Goal: Information Seeking & Learning: Learn about a topic

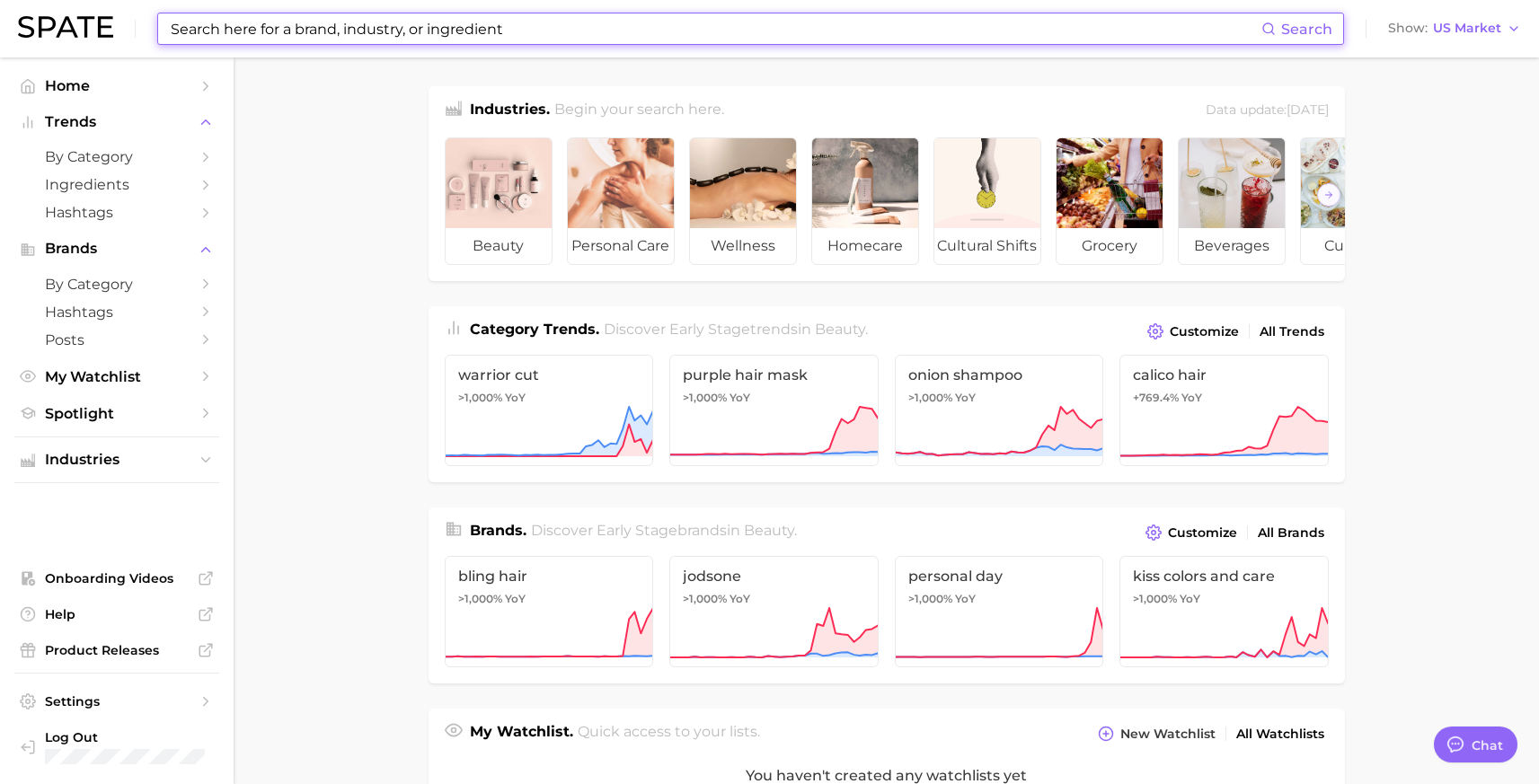
click at [540, 26] on input at bounding box center [715, 28] width 1093 height 31
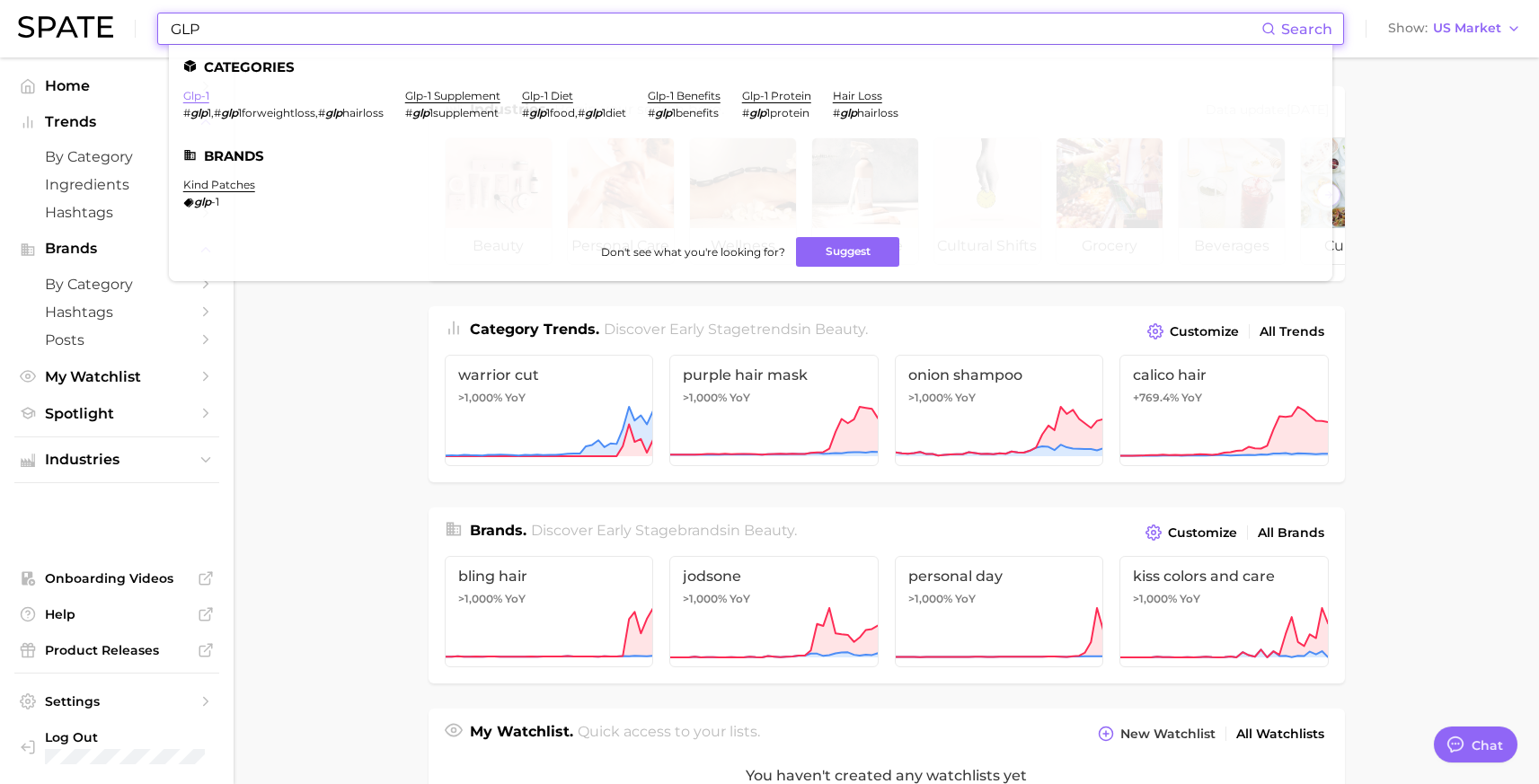
type input "GLP"
click at [197, 101] on link "glp-1" at bounding box center [196, 96] width 26 height 13
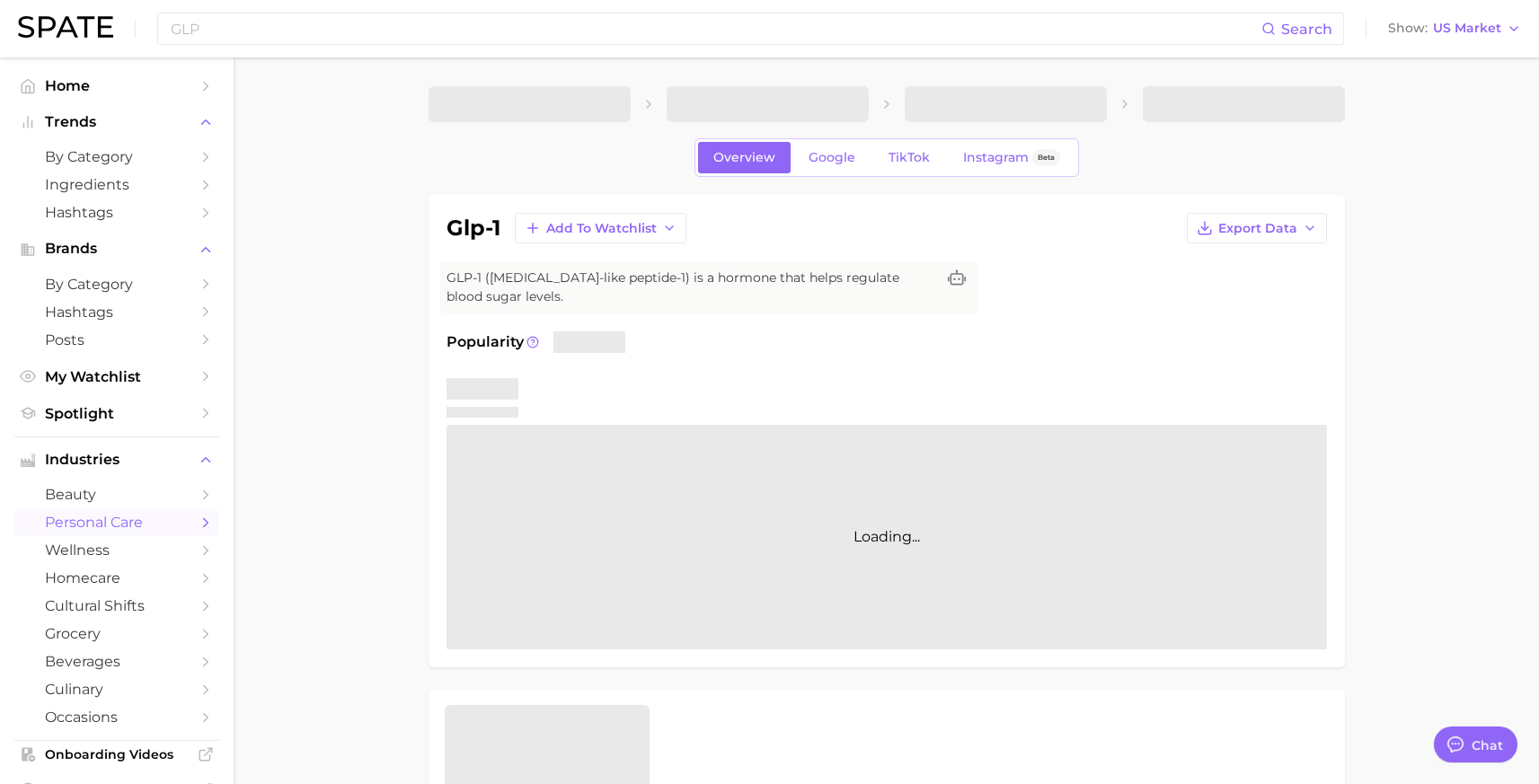
type textarea "x"
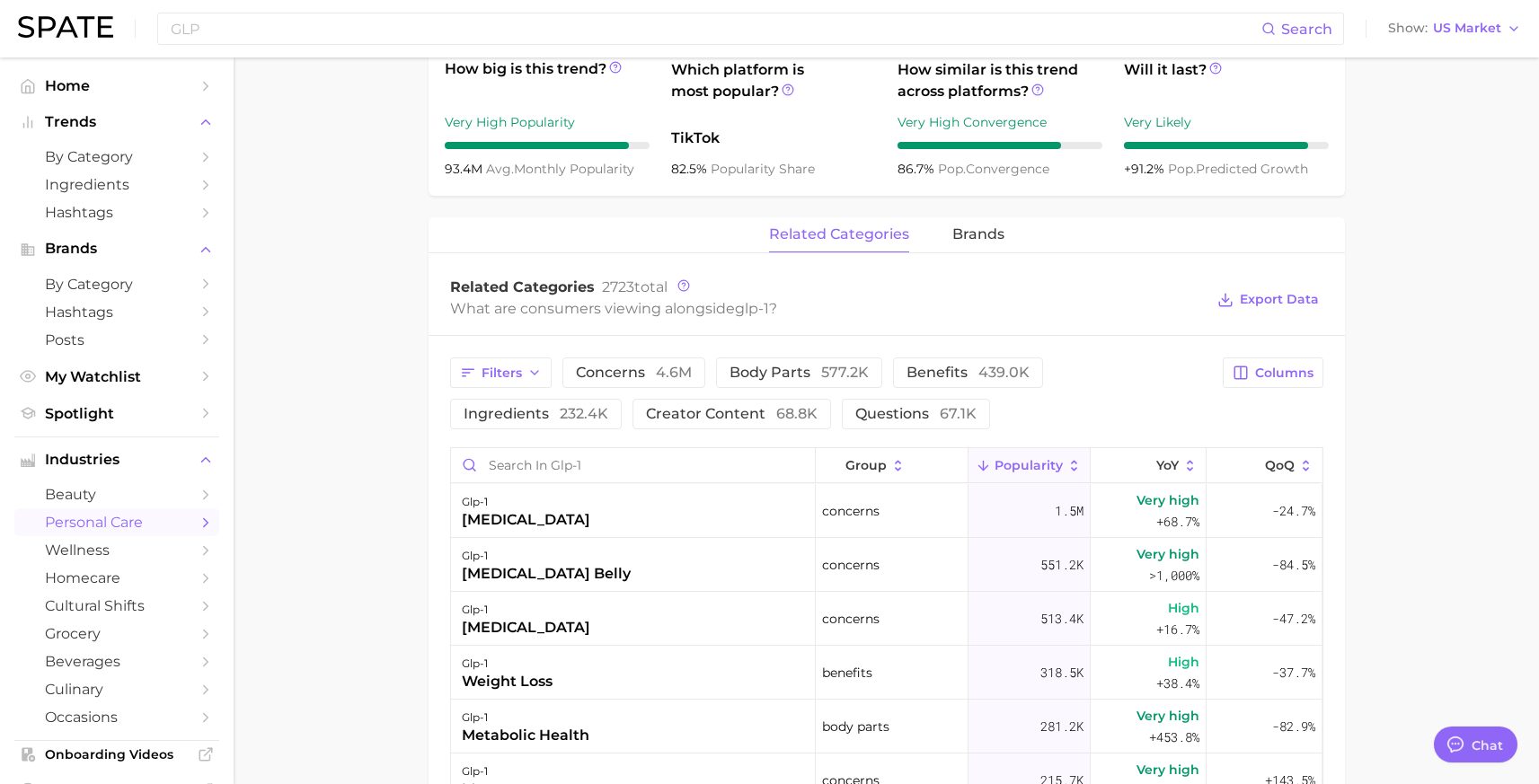
scroll to position [678, 0]
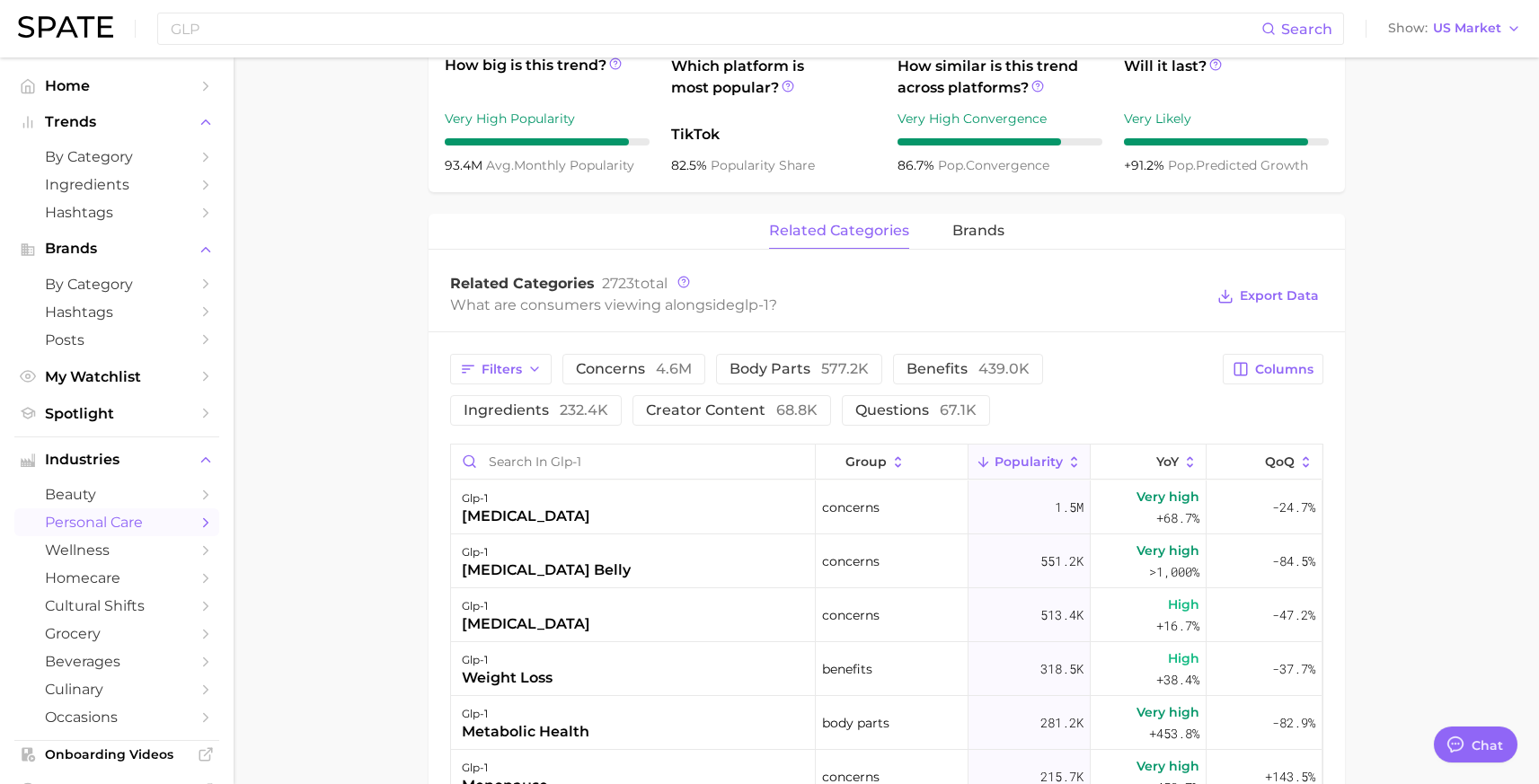
click at [373, 548] on main "1. health care 2. [MEDICAL_DATA] 3. [MEDICAL_DATA] 4. glp-1 Overview Google Tik…" at bounding box center [886, 359] width 1305 height 1960
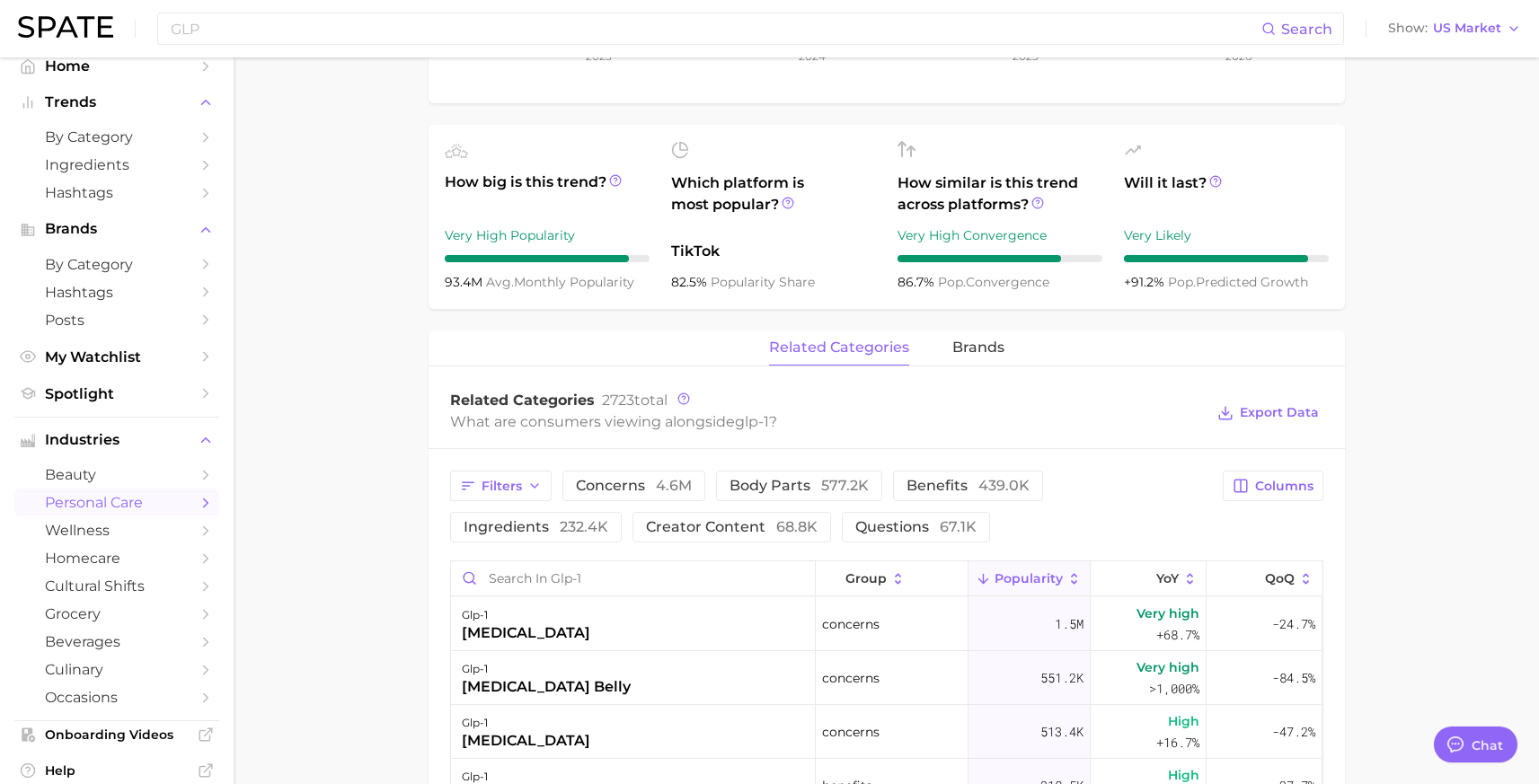
scroll to position [574, 0]
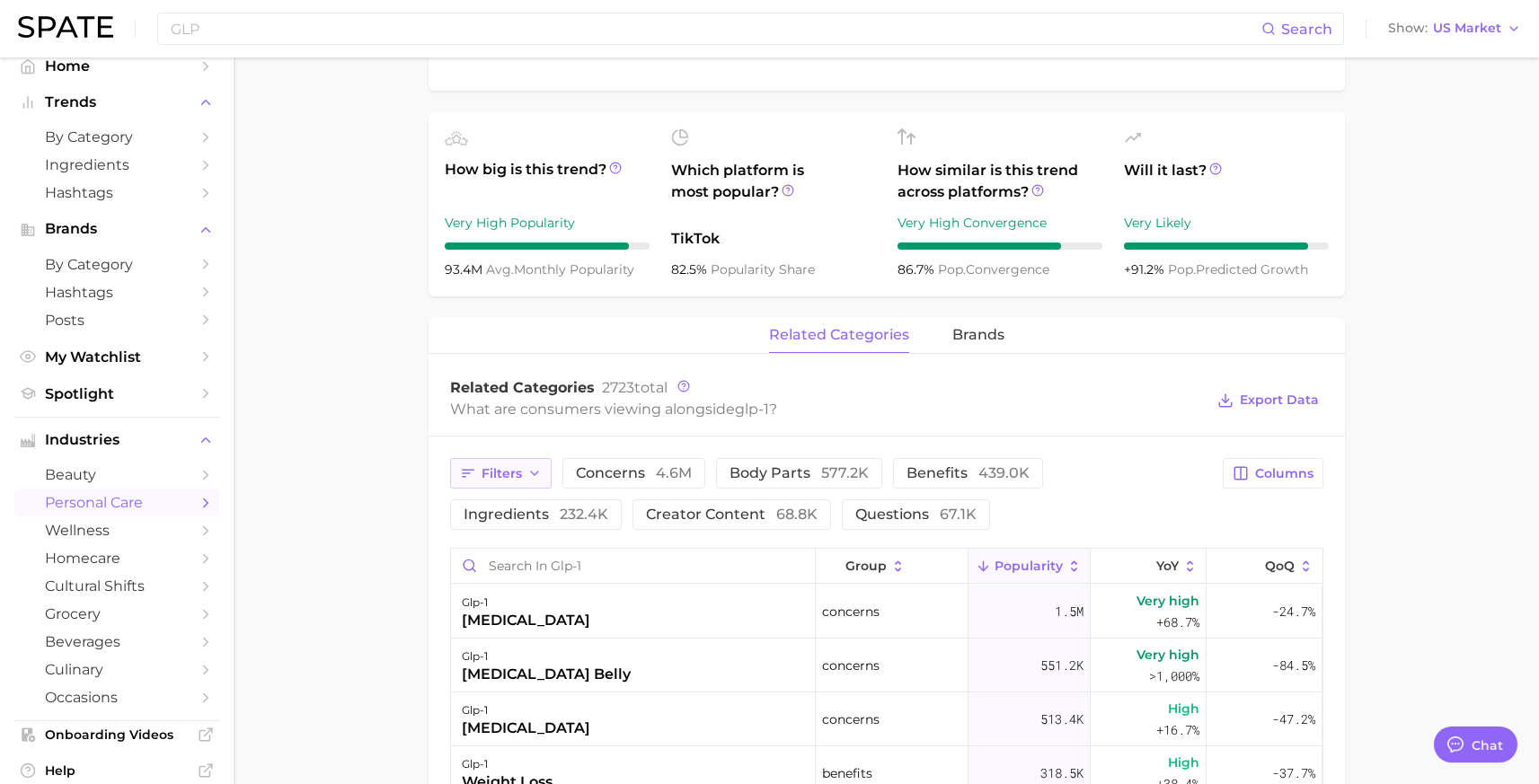
click at [491, 473] on span "Filters" at bounding box center [501, 474] width 40 height 15
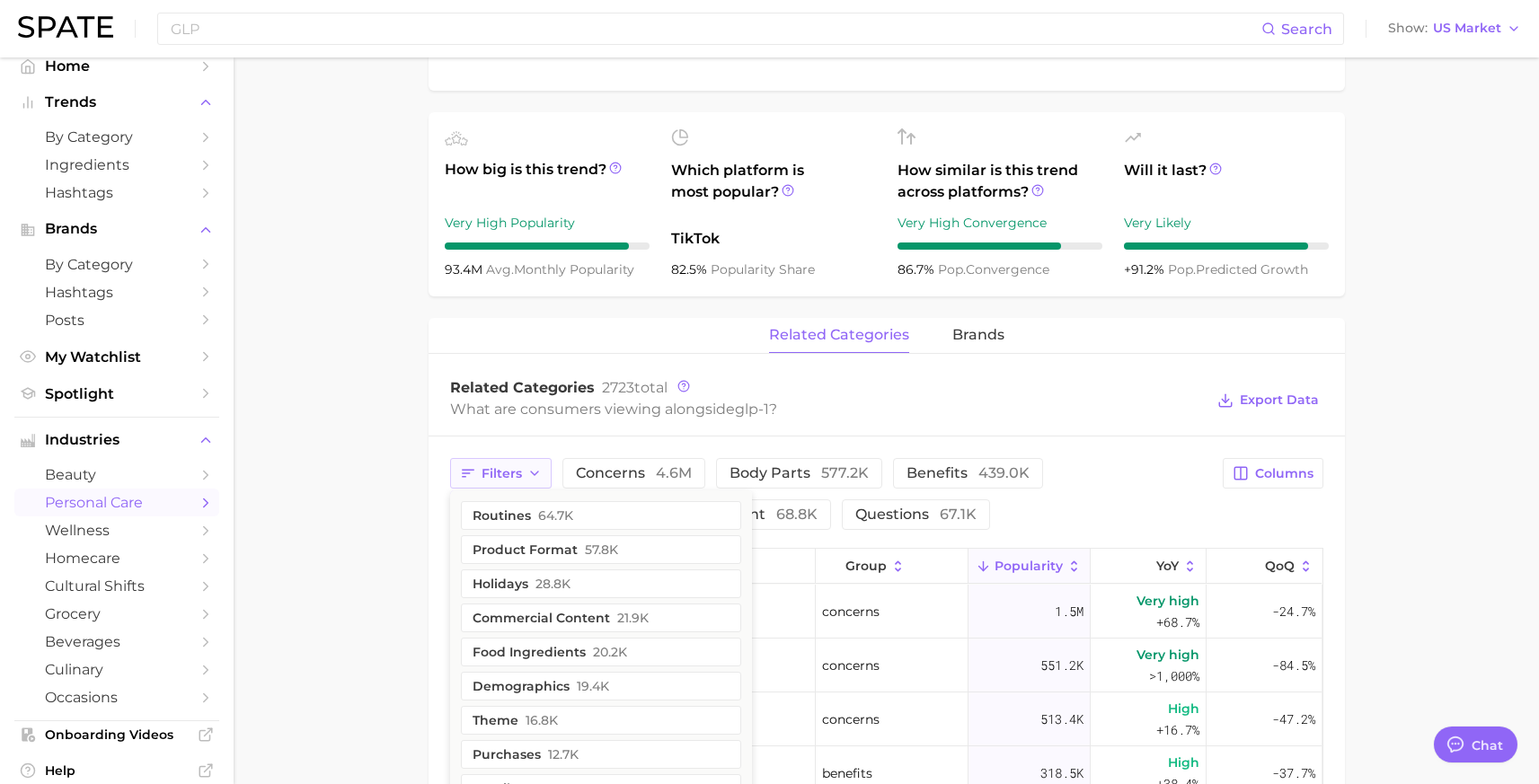
click at [504, 476] on span "Filters" at bounding box center [501, 474] width 40 height 15
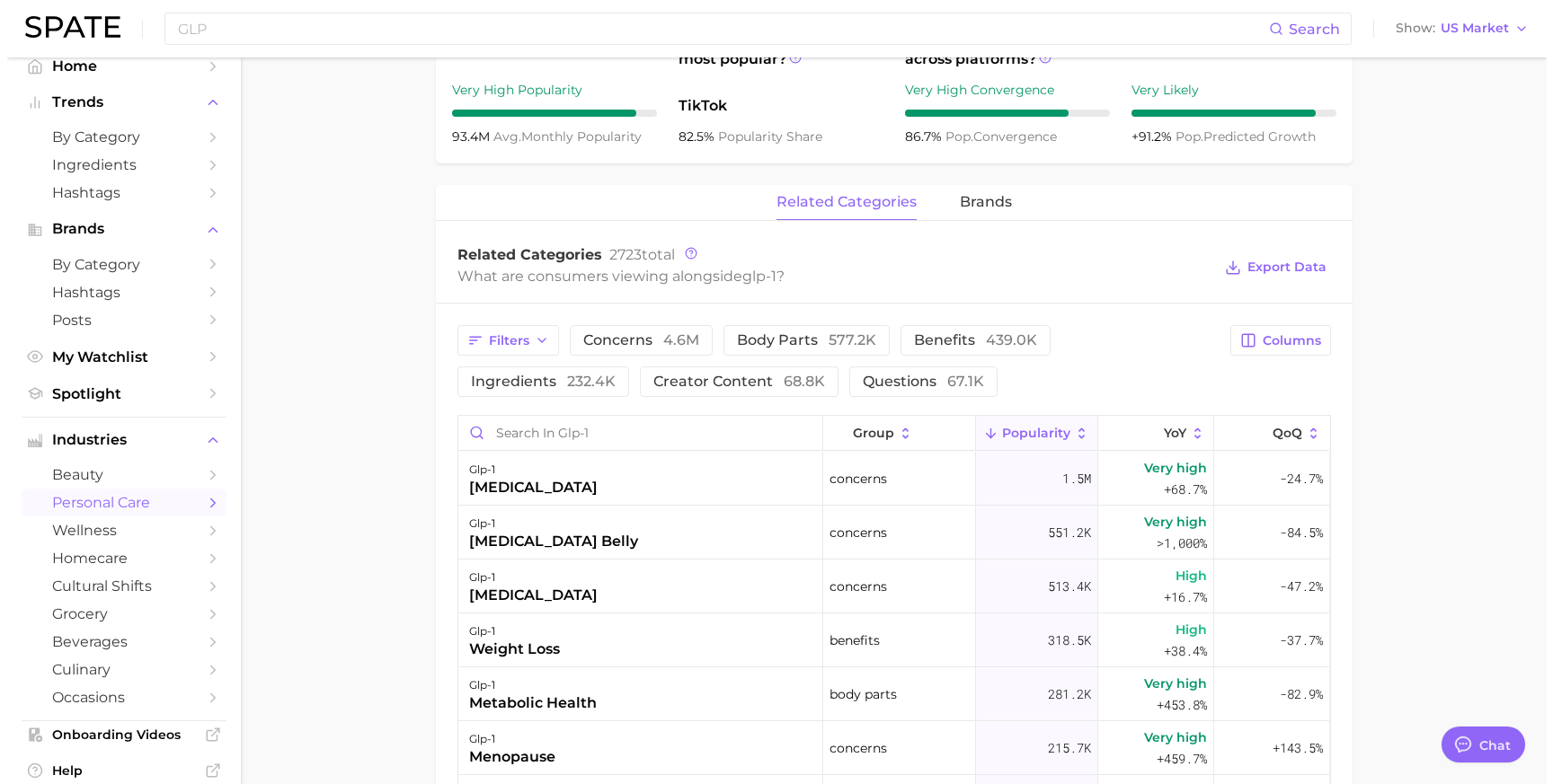
scroll to position [716, 0]
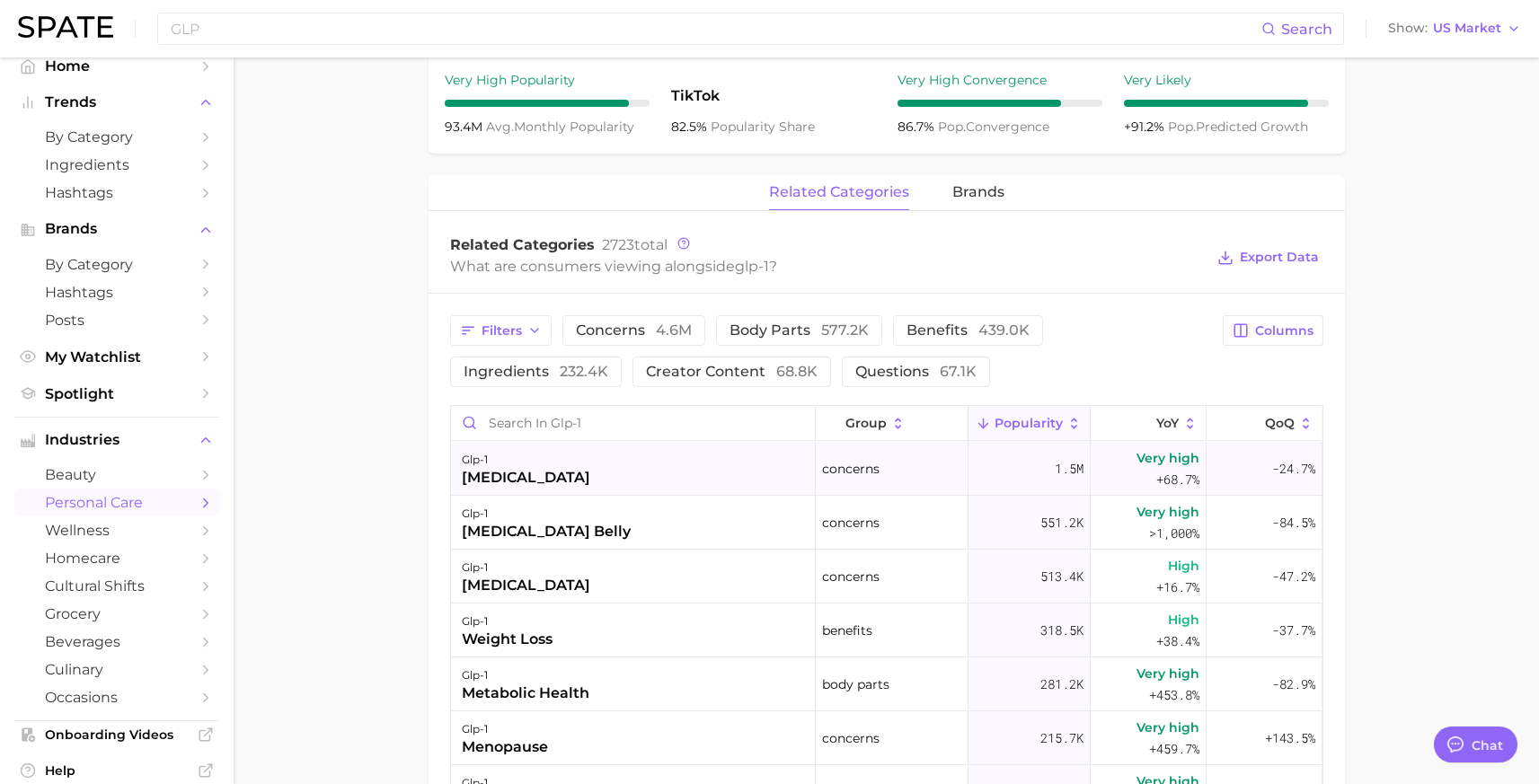
click at [701, 467] on div "glp-1 [MEDICAL_DATA]" at bounding box center [633, 468] width 365 height 53
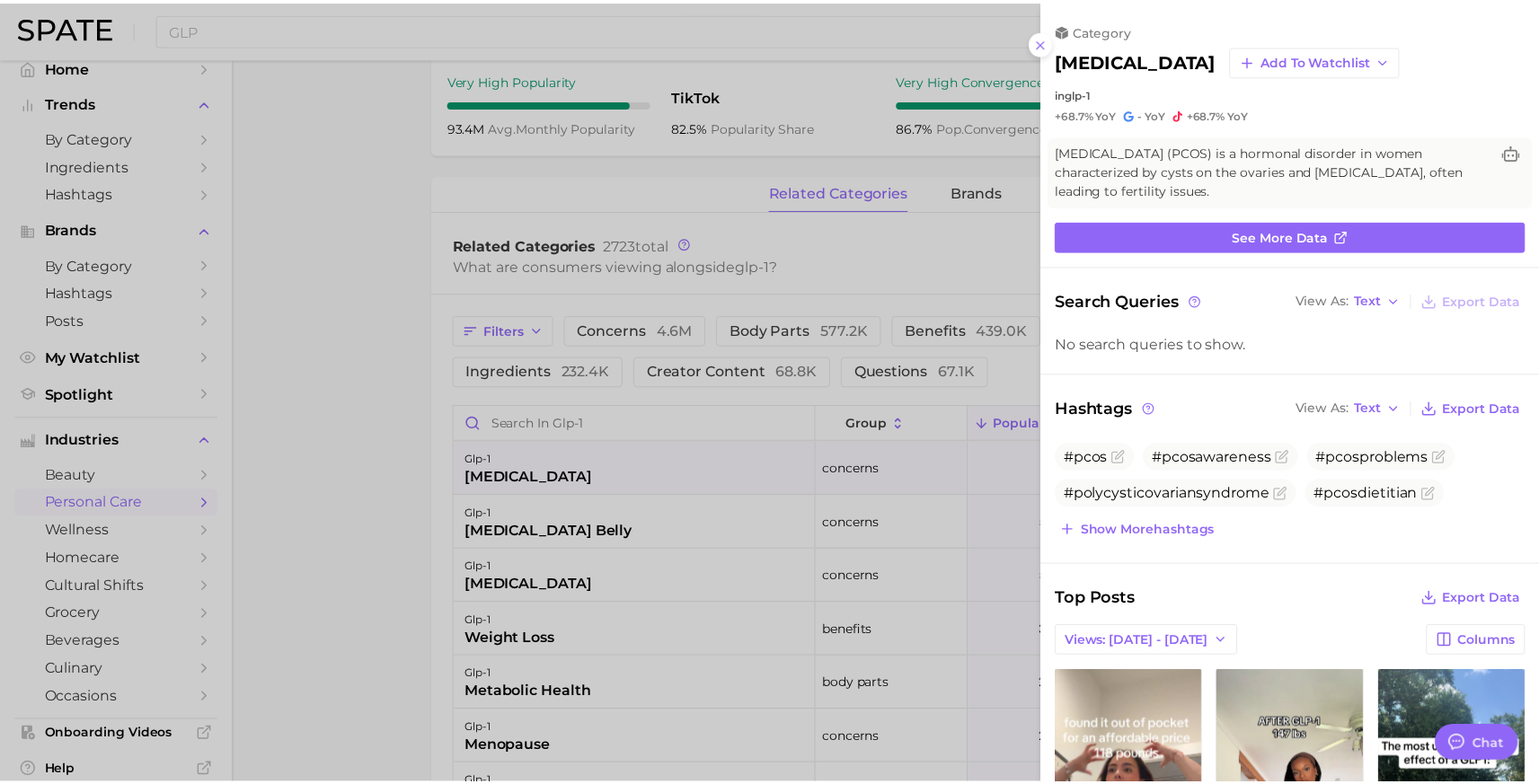
scroll to position [0, 0]
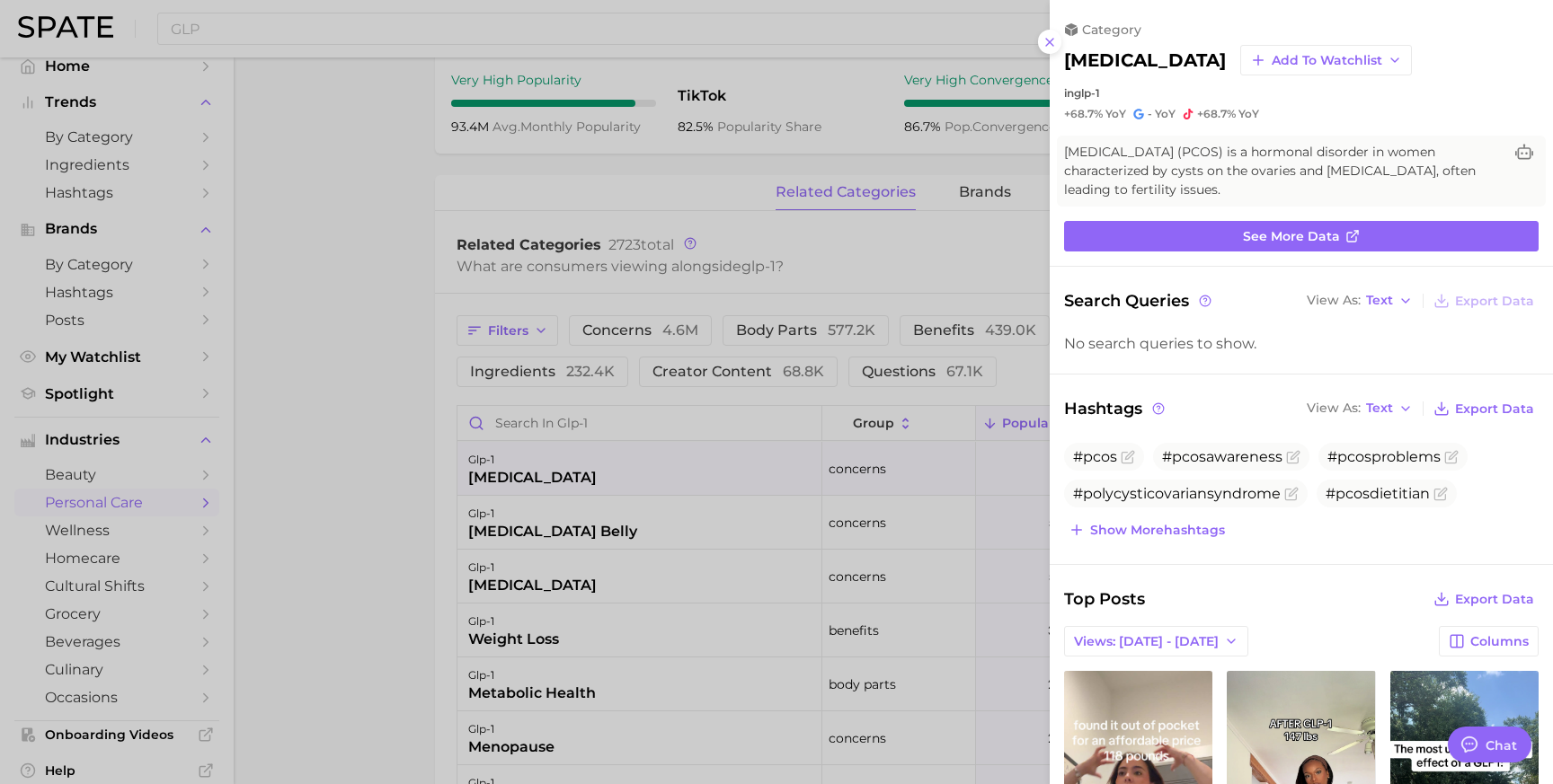
click at [289, 563] on div at bounding box center [776, 392] width 1553 height 784
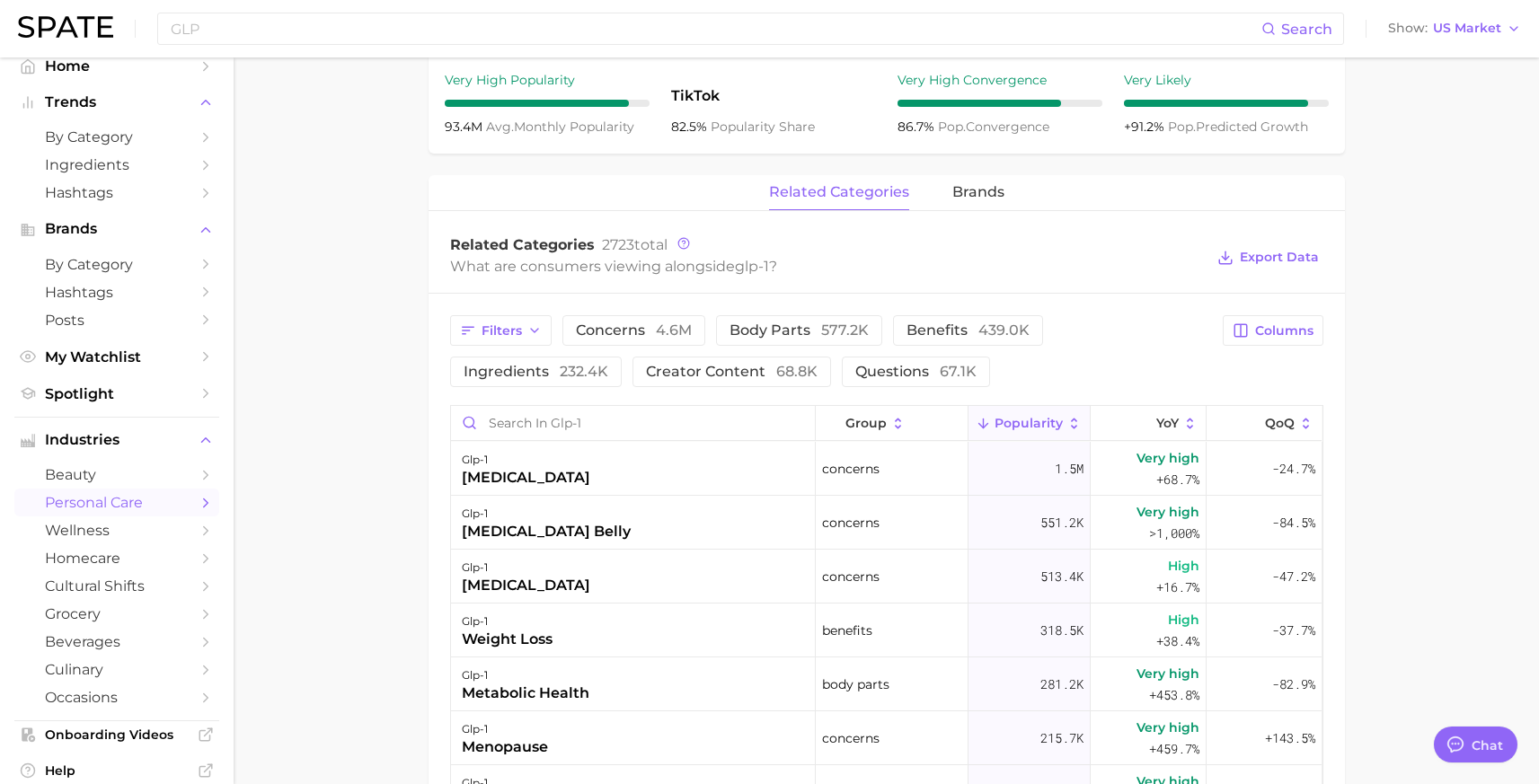
click at [392, 455] on main "1. health care 2. [MEDICAL_DATA] 3. [MEDICAL_DATA] 4. glp-1 Overview Google Tik…" at bounding box center [886, 321] width 1305 height 1960
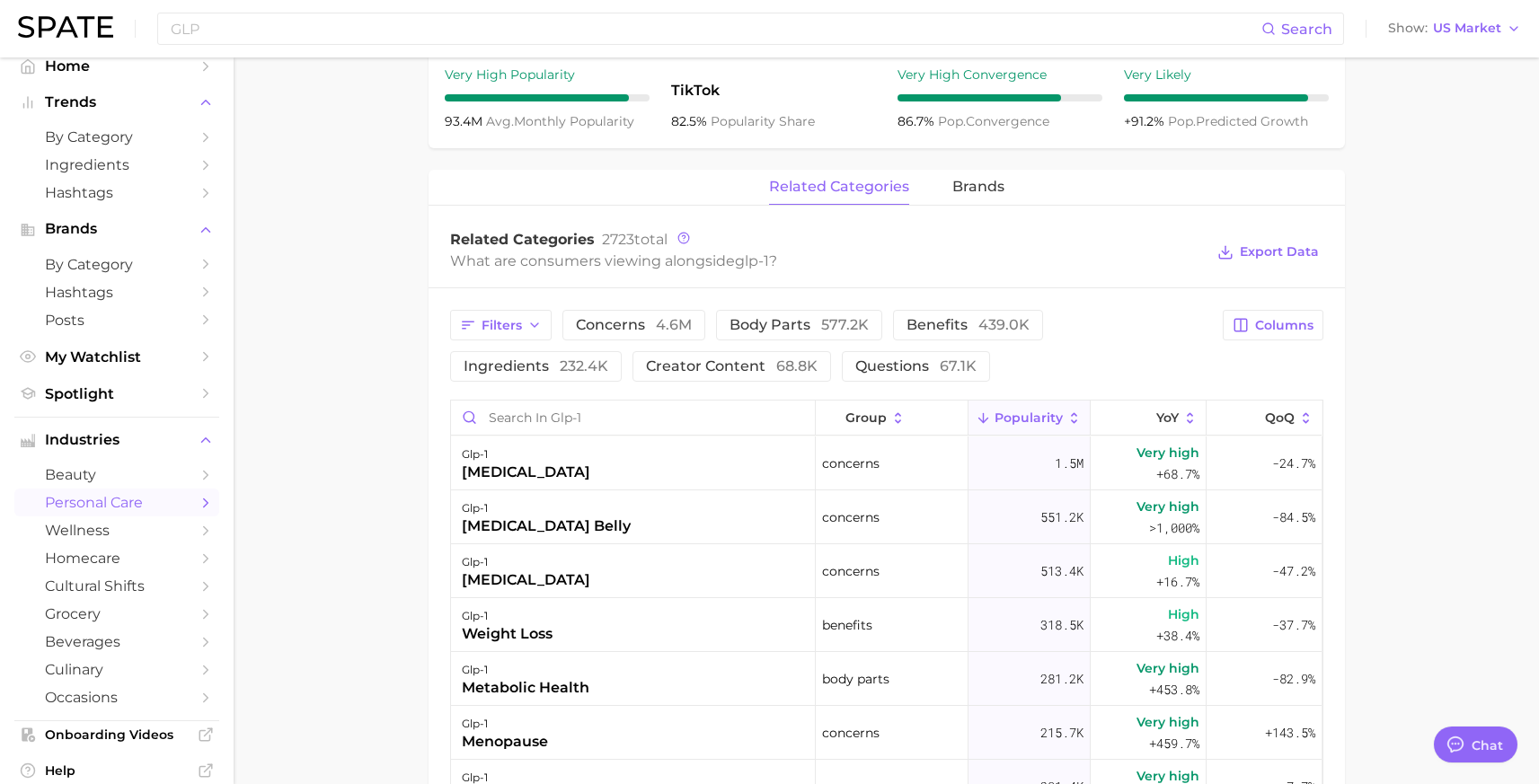
scroll to position [723, 0]
click at [975, 197] on button "brands" at bounding box center [978, 186] width 53 height 35
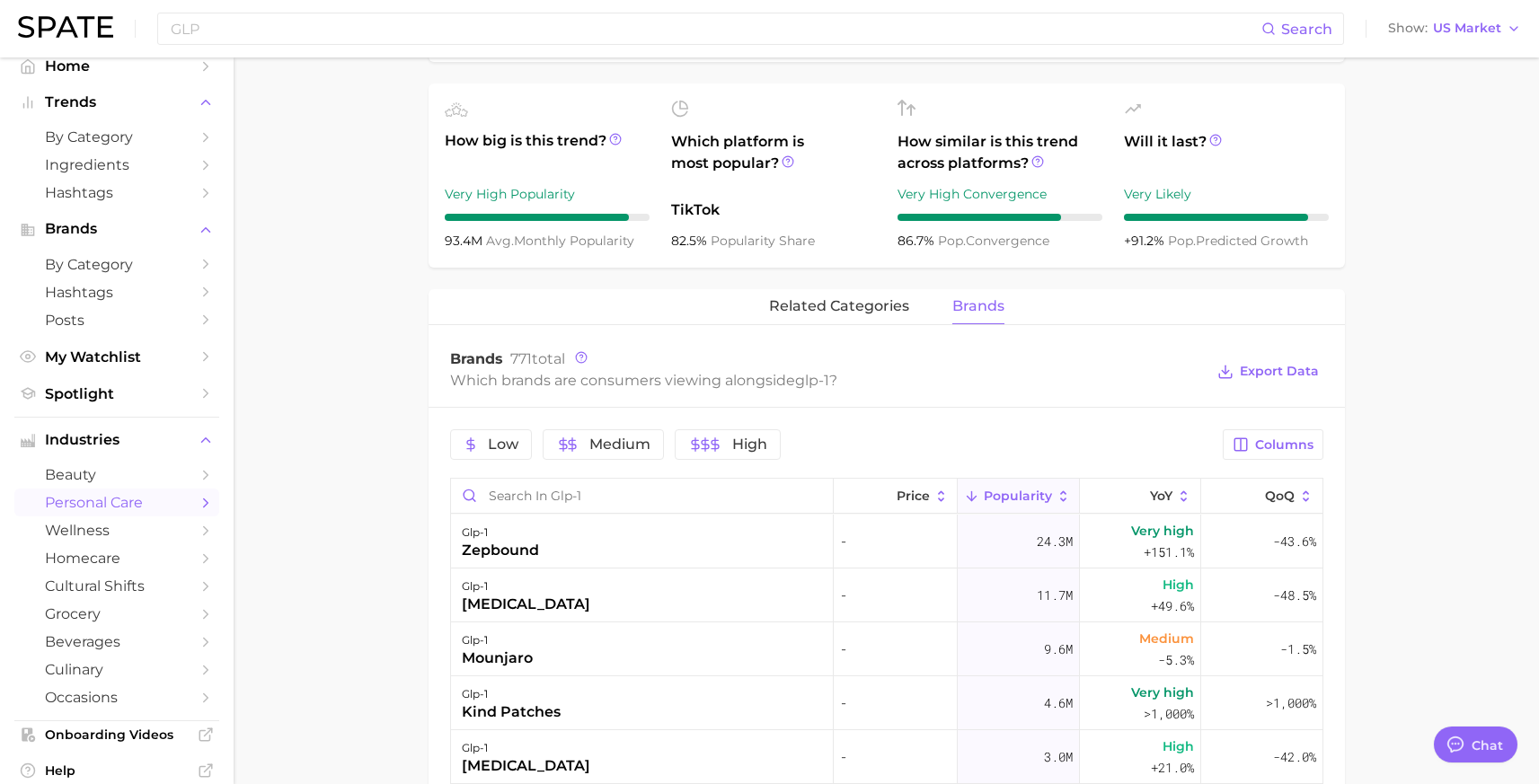
scroll to position [630, 0]
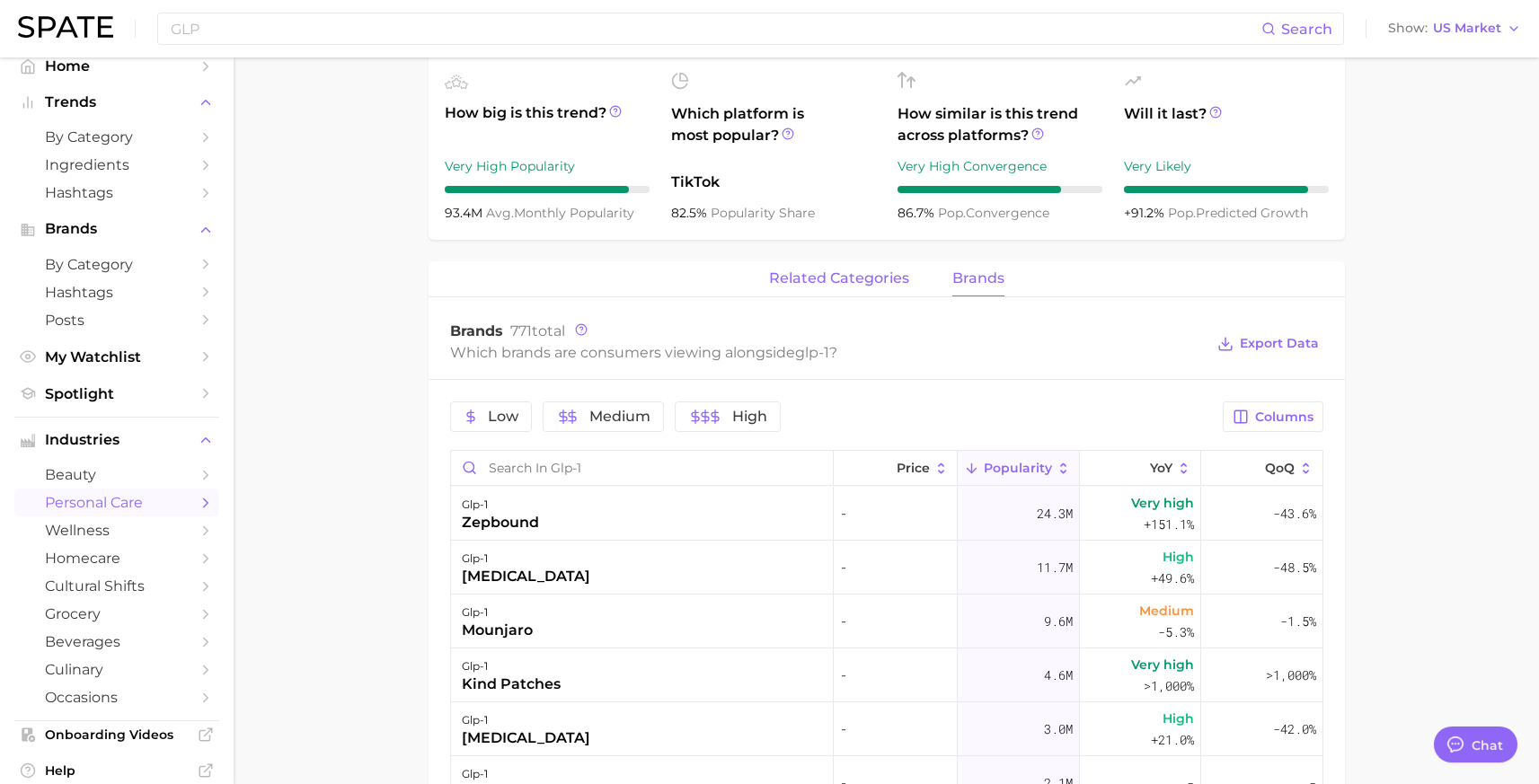
click at [857, 284] on span "related categories" at bounding box center [838, 278] width 140 height 16
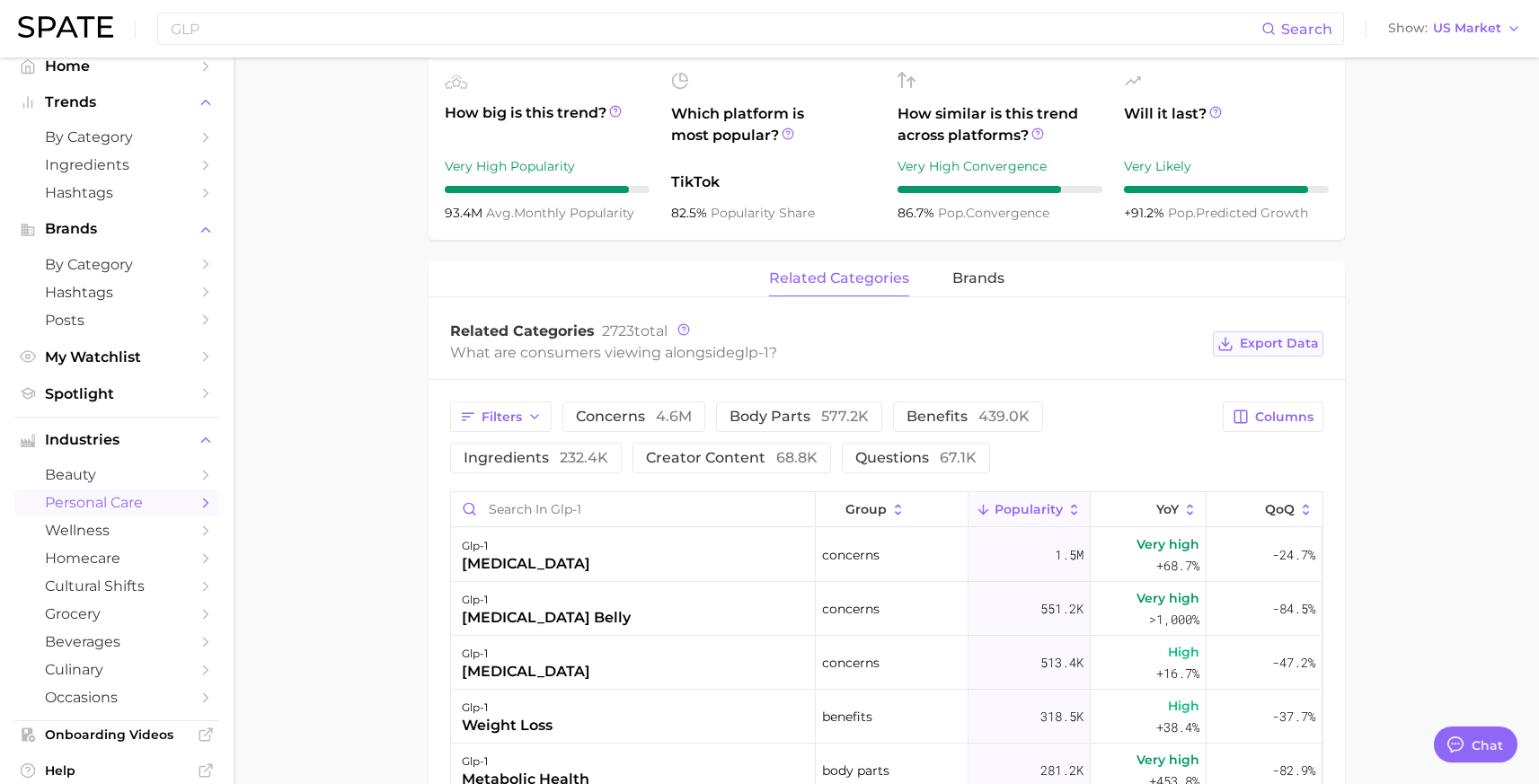
click at [1249, 348] on span "Export Data" at bounding box center [1279, 343] width 79 height 15
click at [967, 285] on span "brands" at bounding box center [978, 278] width 53 height 16
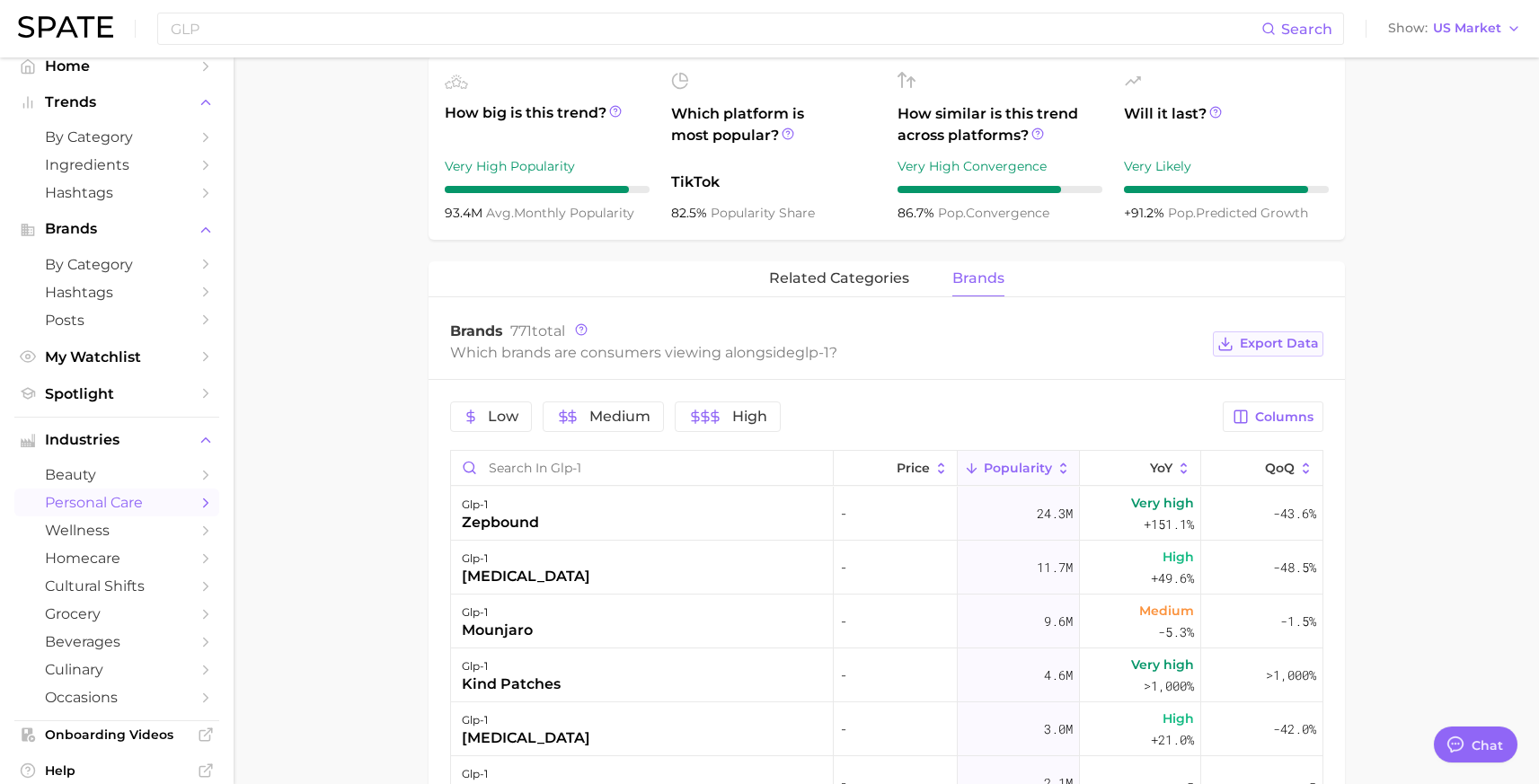
click at [1277, 338] on span "Export Data" at bounding box center [1279, 343] width 79 height 15
click at [379, 354] on main "1. health care 2. [MEDICAL_DATA] 3. [MEDICAL_DATA] 4. glp-1 Overview Google Tik…" at bounding box center [886, 386] width 1305 height 1919
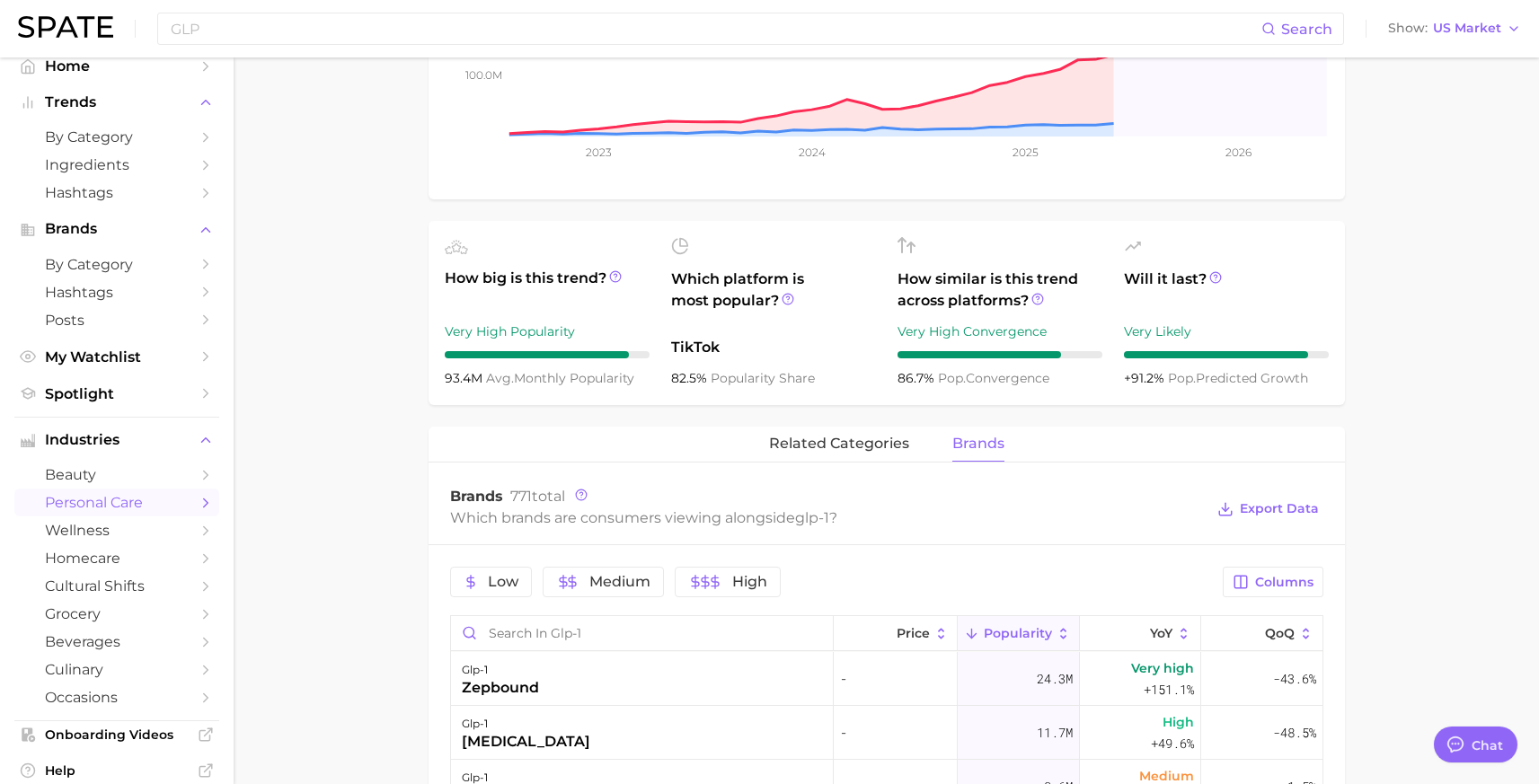
scroll to position [0, 0]
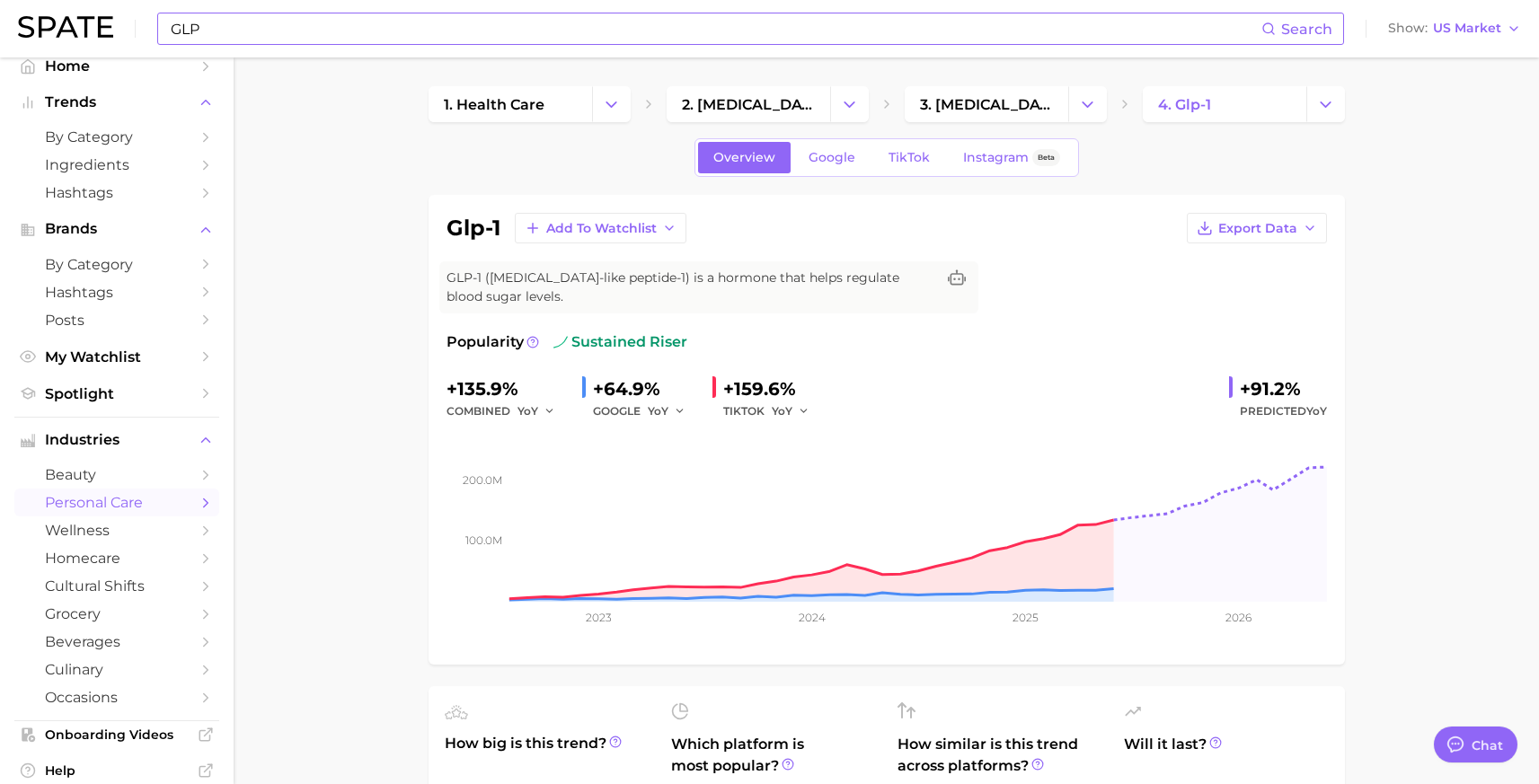
click at [413, 29] on input "GLP" at bounding box center [715, 28] width 1093 height 31
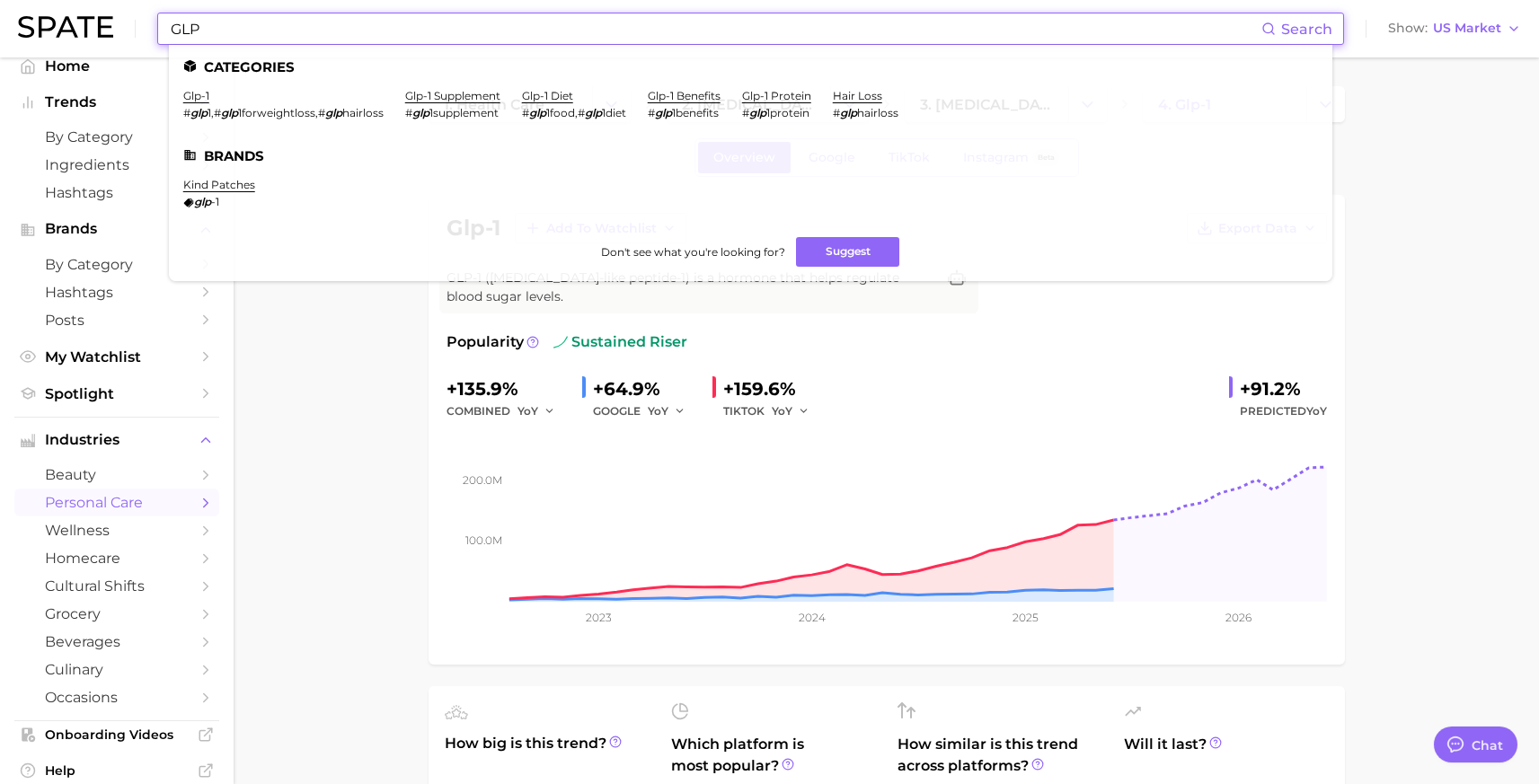
click at [414, 29] on input "GLP" at bounding box center [715, 28] width 1093 height 31
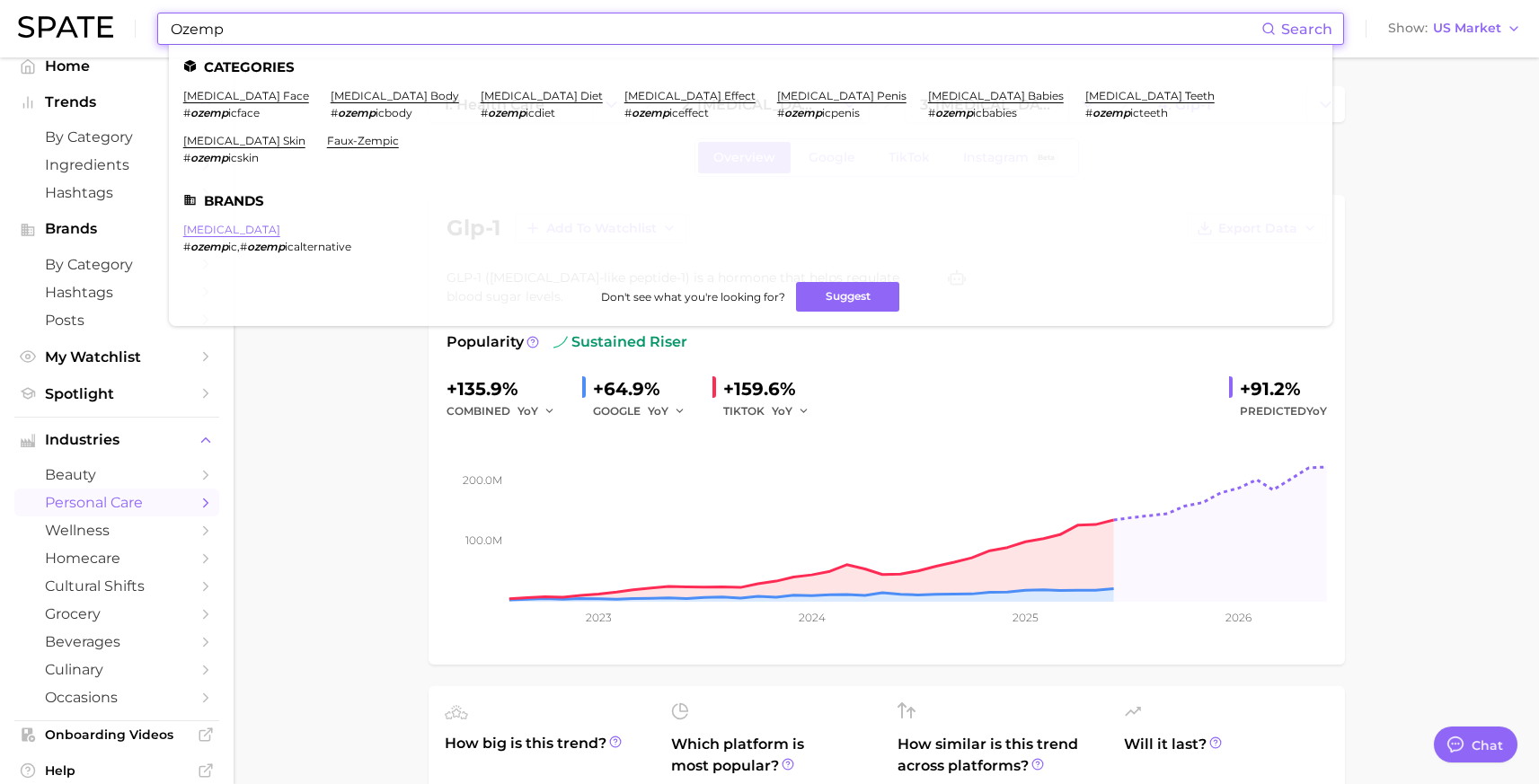
type input "Ozemp"
click at [212, 223] on link "[MEDICAL_DATA]" at bounding box center [231, 230] width 97 height 13
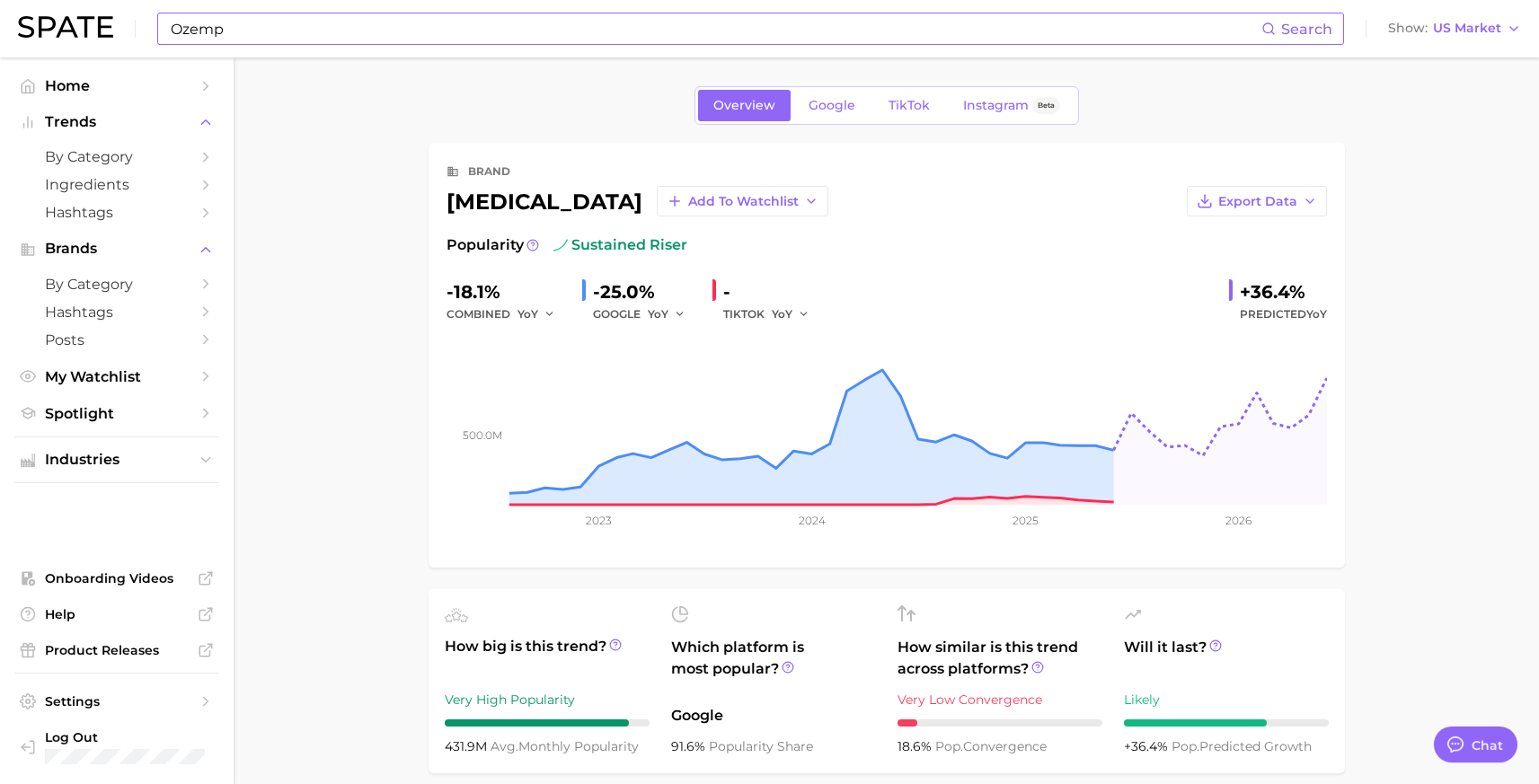
click at [276, 39] on input "Ozemp" at bounding box center [715, 28] width 1093 height 31
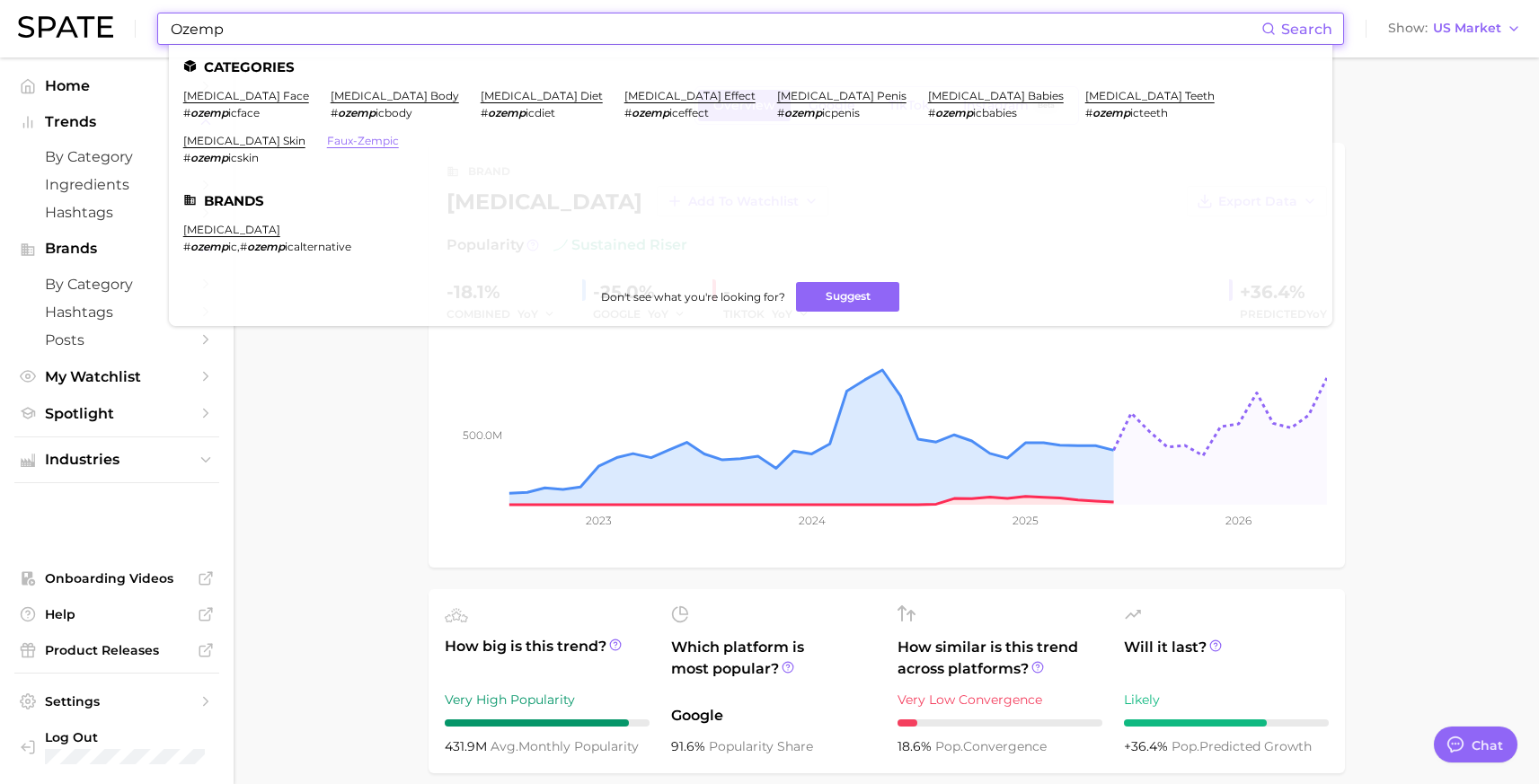
click at [399, 134] on link "faux-zempic" at bounding box center [363, 141] width 72 height 13
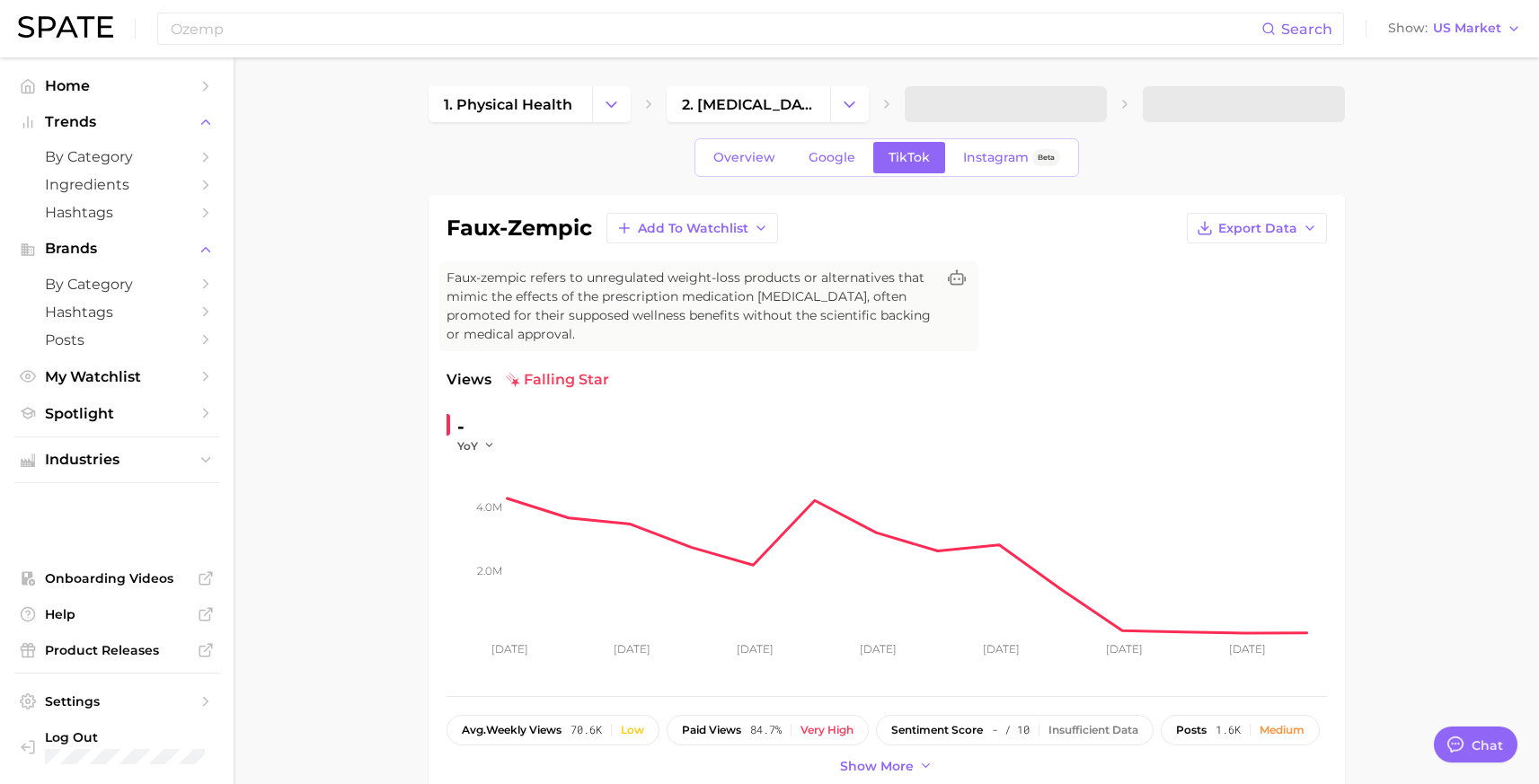
click at [397, 46] on div "Ozemp Search Show US Market" at bounding box center [769, 28] width 1502 height 57
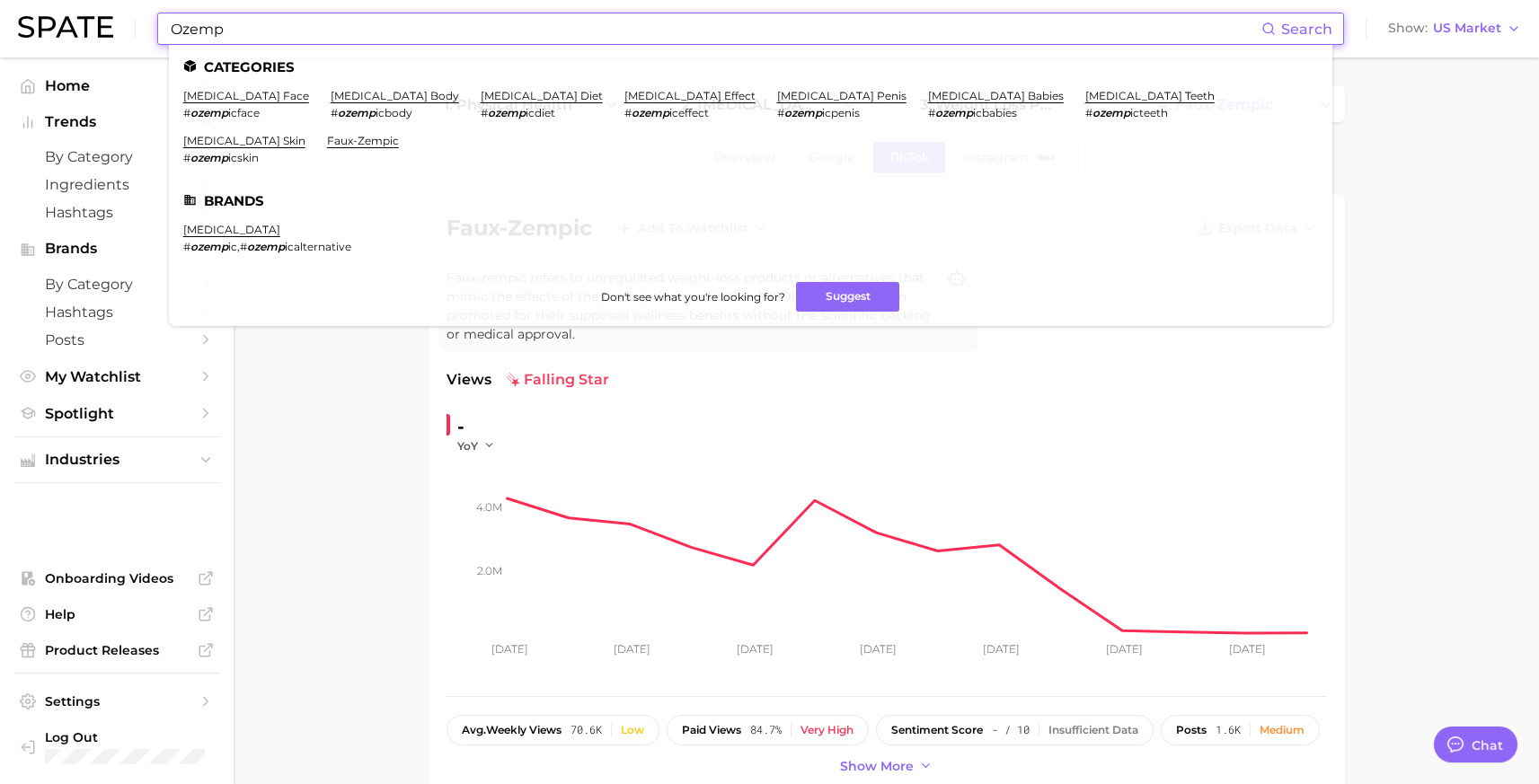
click at [400, 31] on input "Ozemp" at bounding box center [715, 28] width 1093 height 31
click at [246, 98] on link "[MEDICAL_DATA] face" at bounding box center [246, 96] width 126 height 13
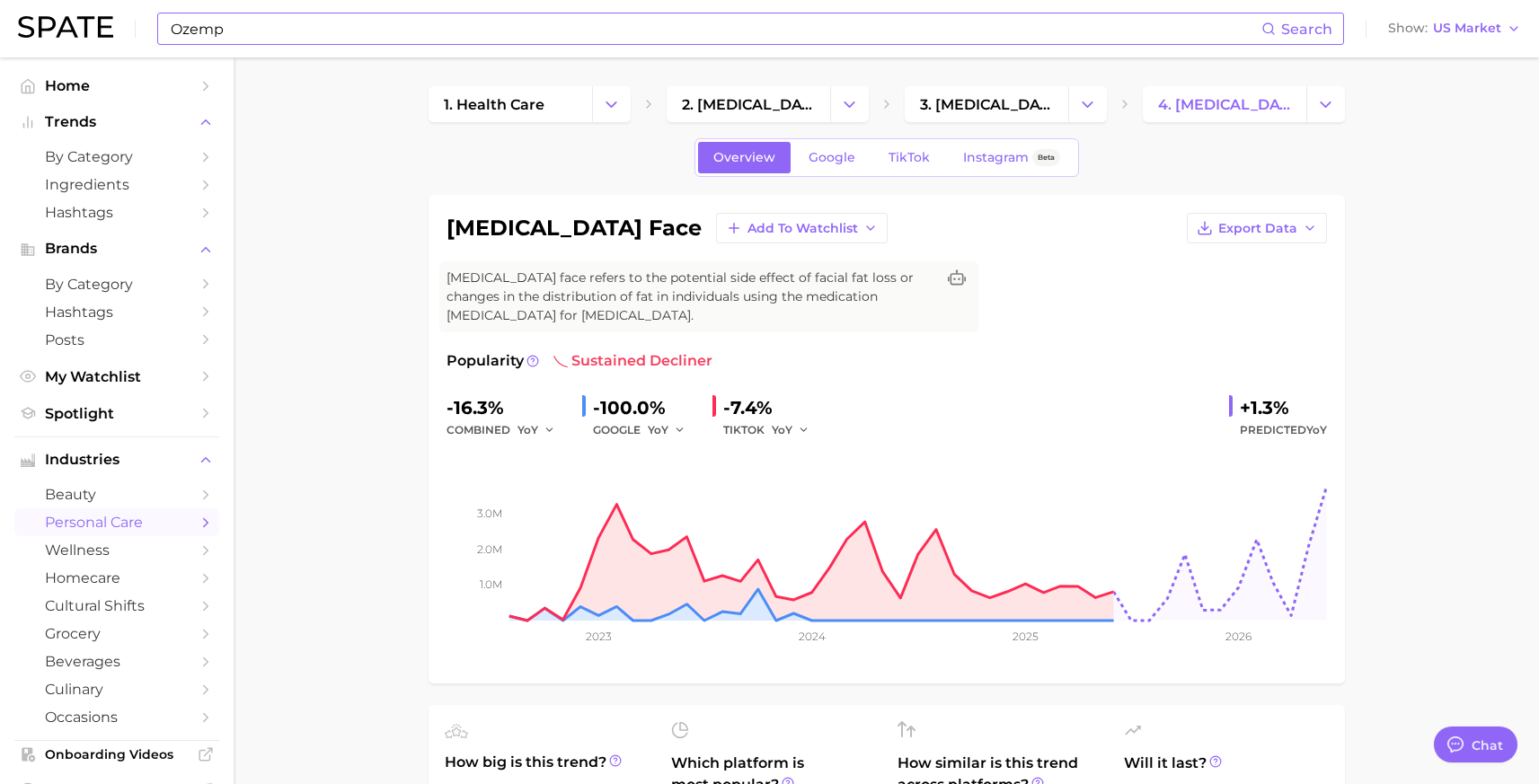
click at [302, 31] on input "Ozemp" at bounding box center [715, 28] width 1093 height 31
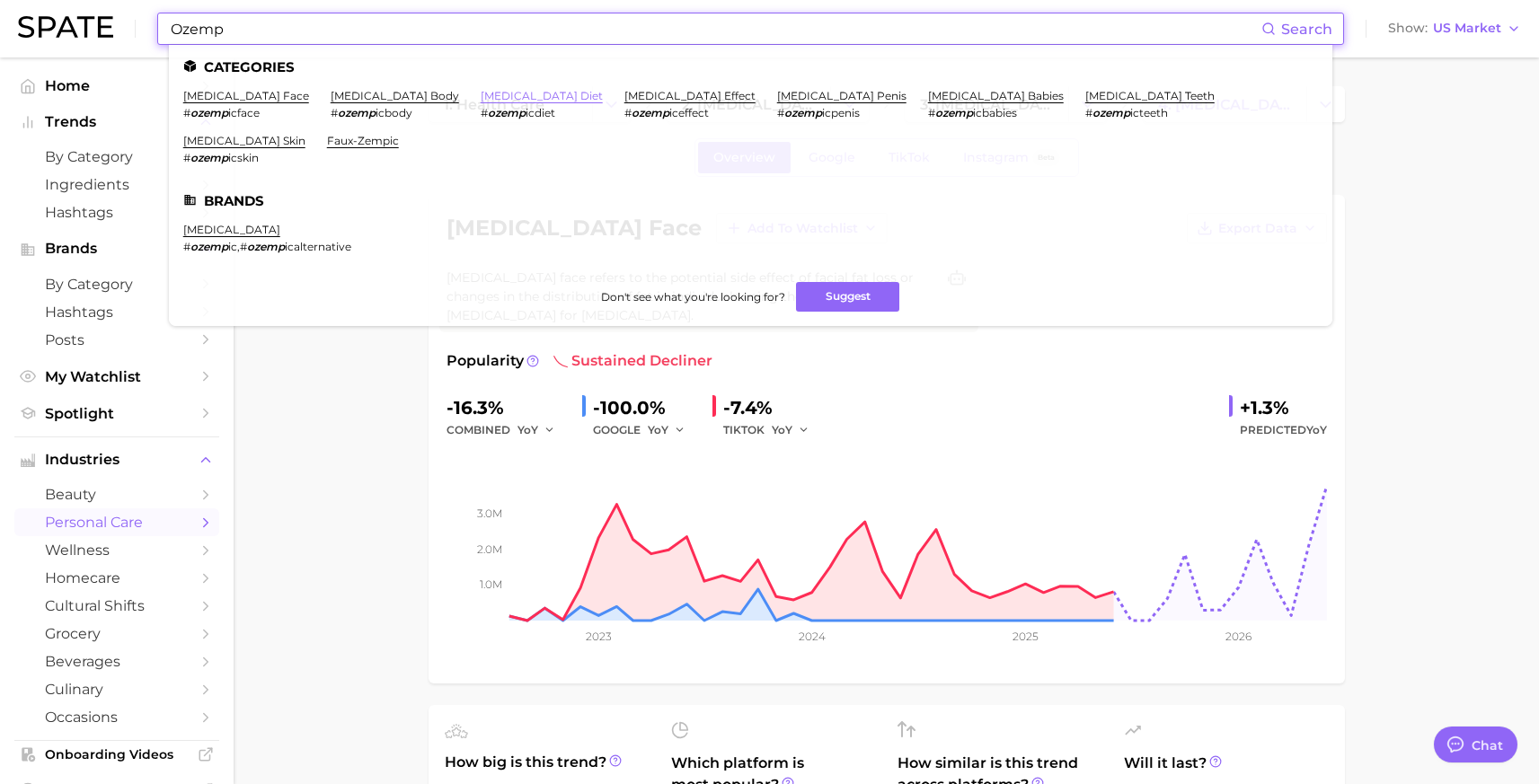
click at [480, 97] on link "[MEDICAL_DATA] diet" at bounding box center [541, 96] width 122 height 13
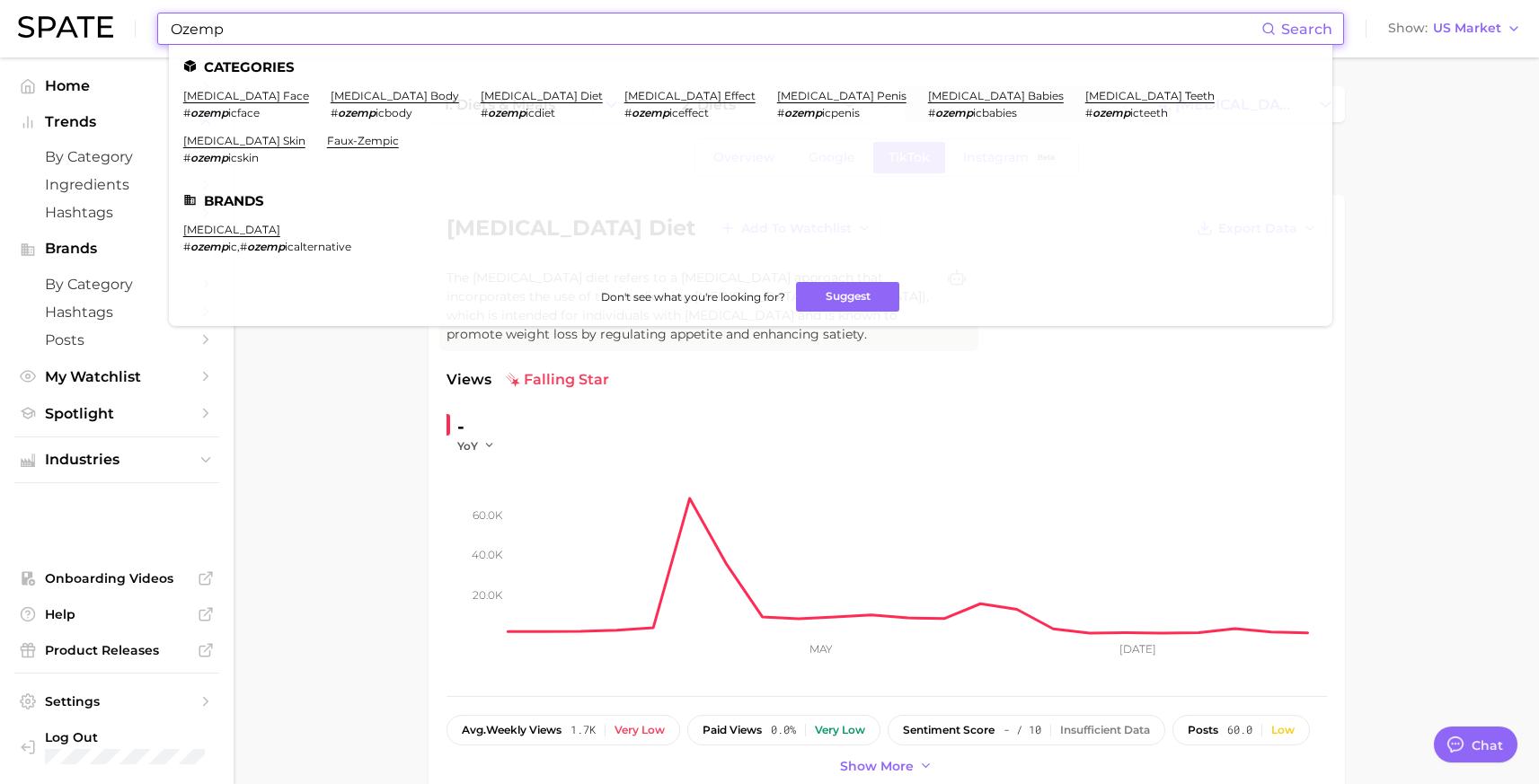
click at [364, 38] on input "Ozemp" at bounding box center [715, 28] width 1093 height 31
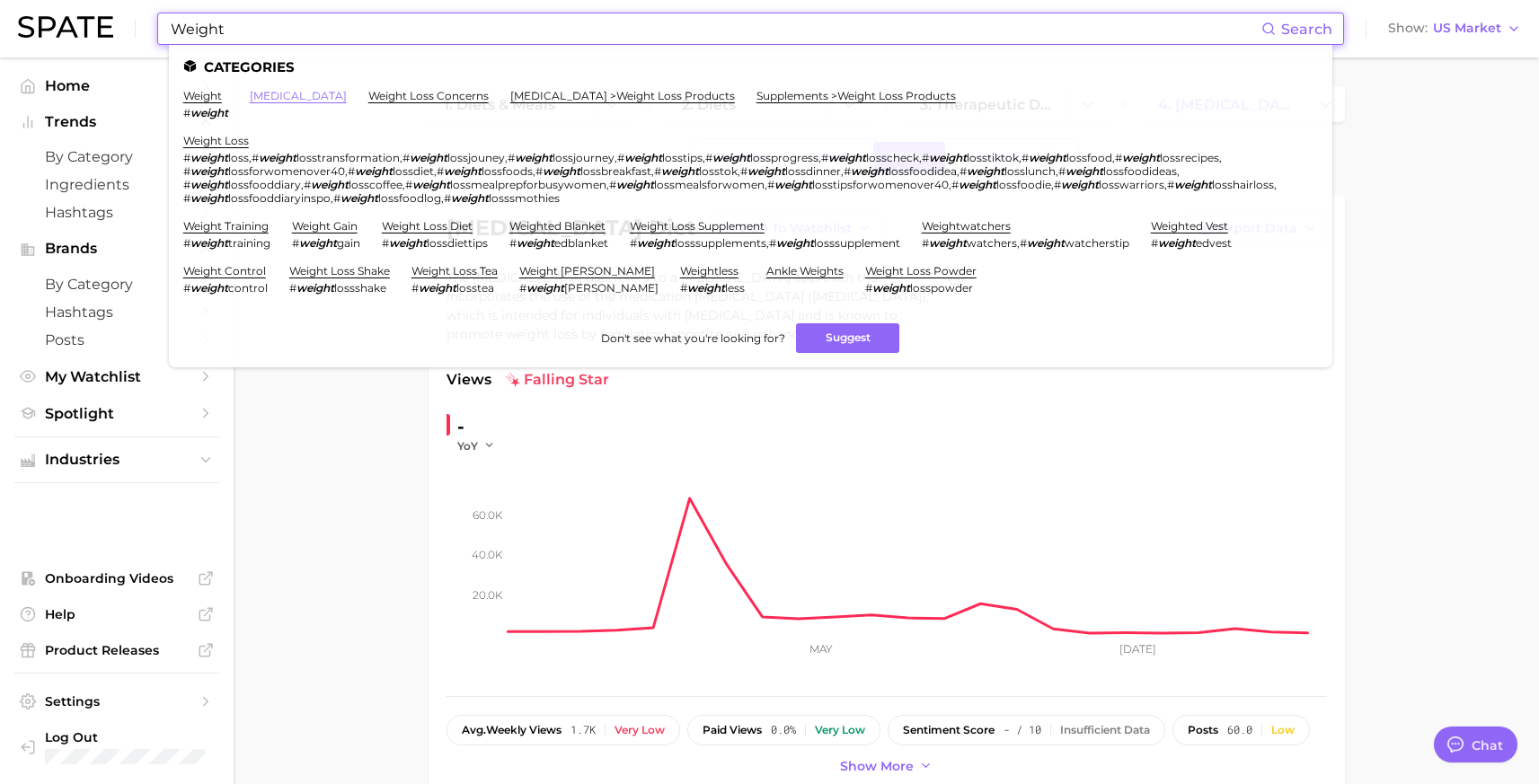
type input "Weight"
click at [288, 99] on link "[MEDICAL_DATA]" at bounding box center [297, 96] width 97 height 13
